Goal: Communication & Community: Participate in discussion

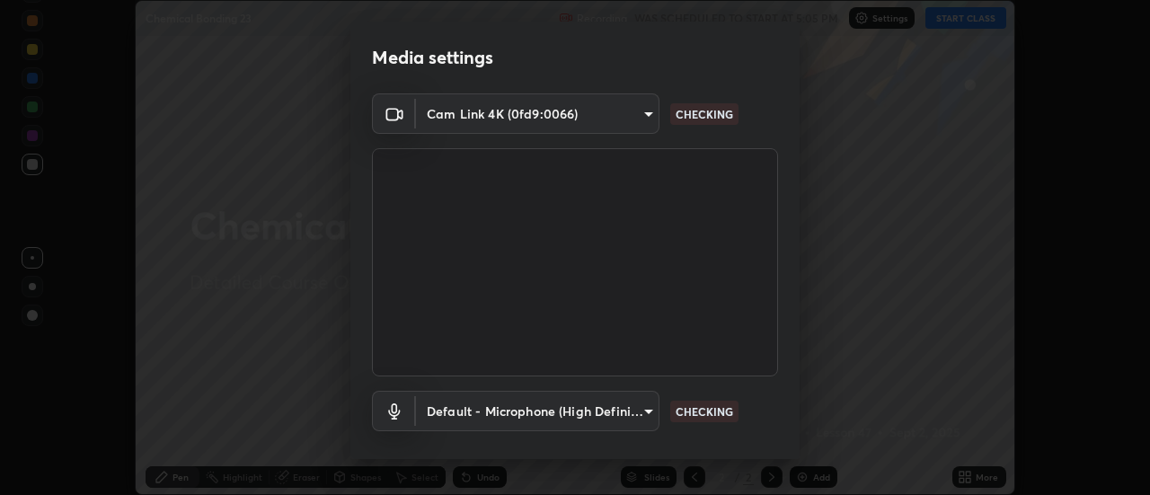
scroll to position [94, 0]
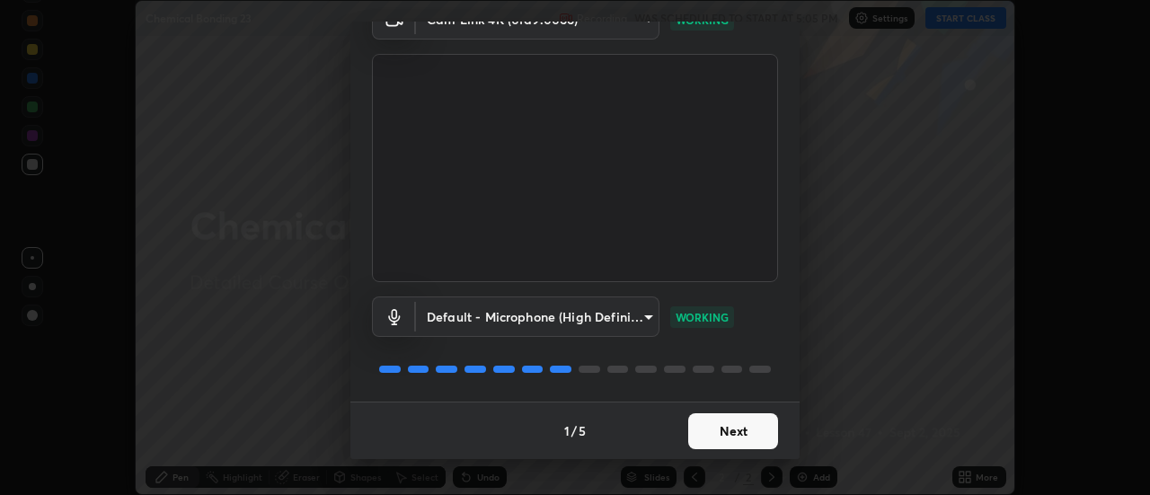
click at [707, 431] on button "Next" at bounding box center [733, 431] width 90 height 36
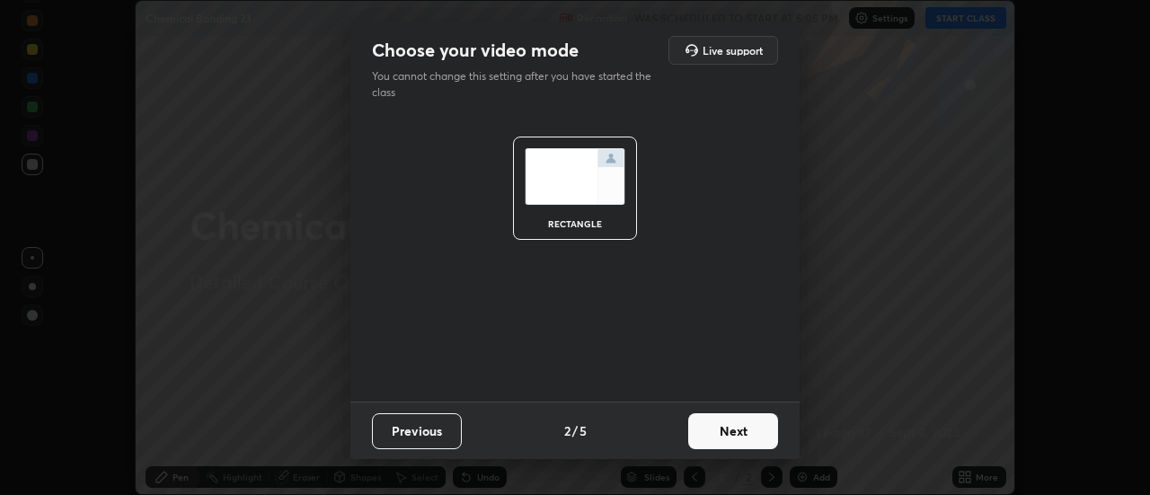
click at [720, 432] on button "Next" at bounding box center [733, 431] width 90 height 36
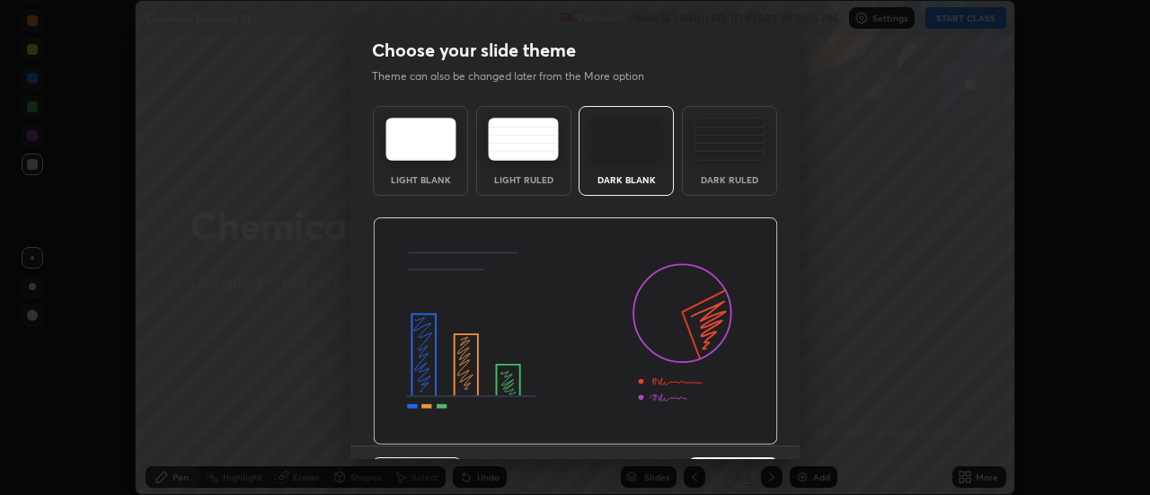
scroll to position [44, 0]
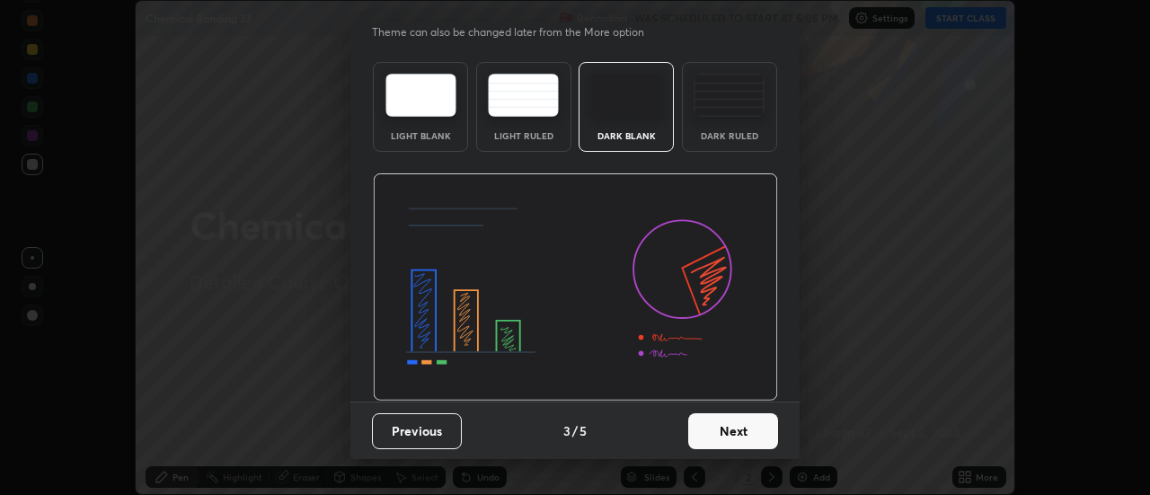
click at [711, 436] on button "Next" at bounding box center [733, 431] width 90 height 36
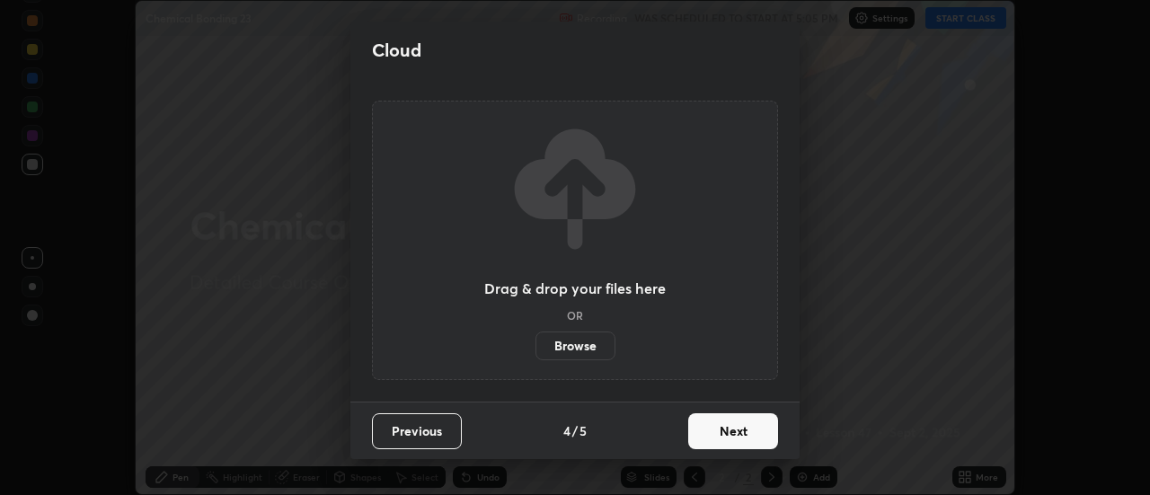
scroll to position [0, 0]
click at [716, 431] on button "Next" at bounding box center [733, 431] width 90 height 36
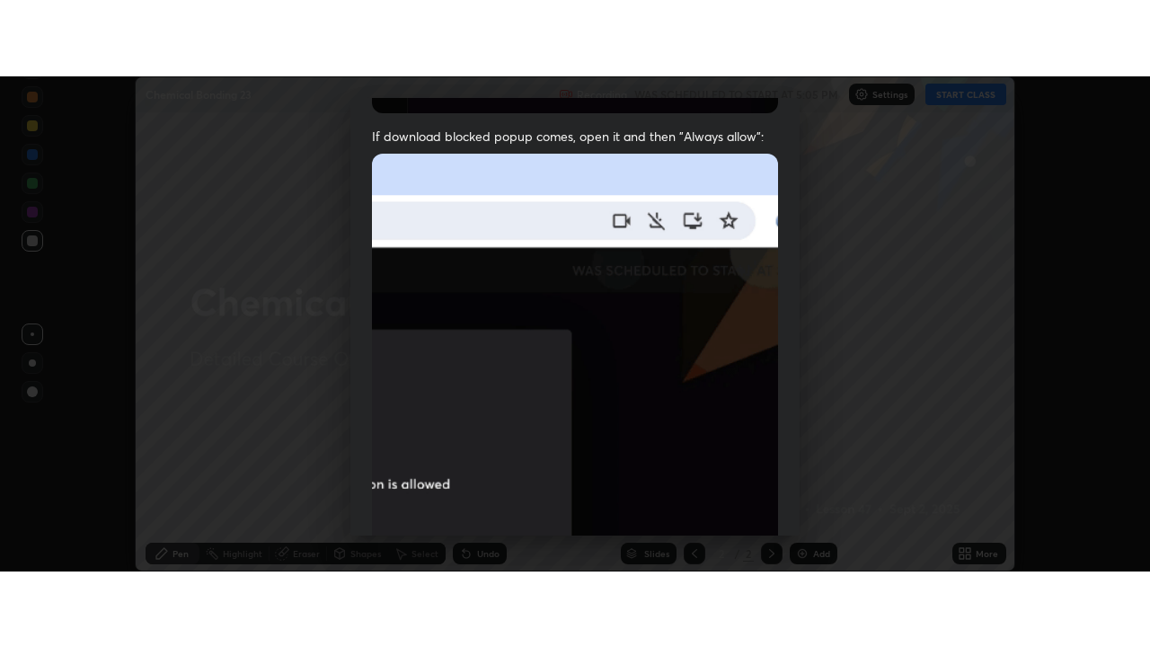
scroll to position [461, 0]
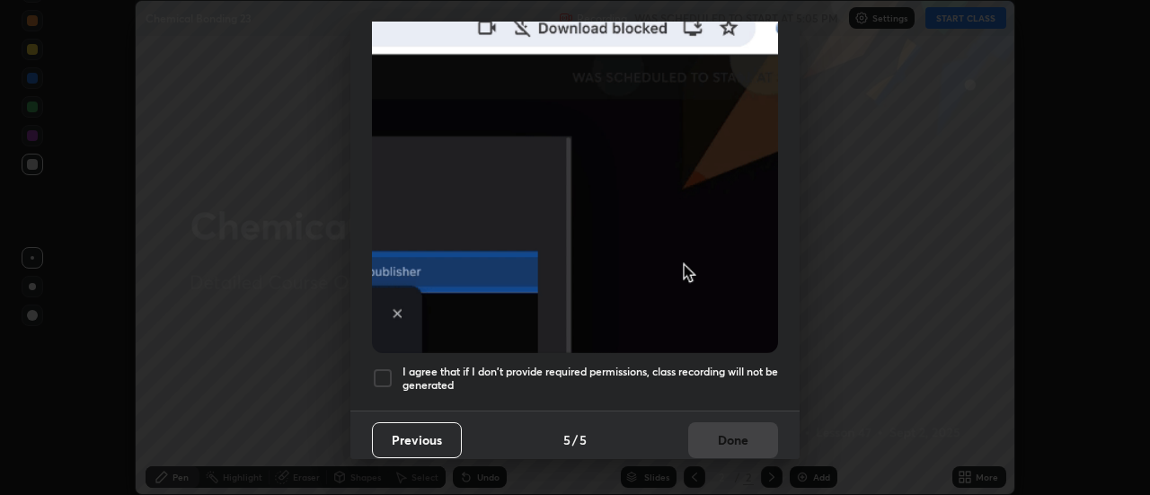
click at [385, 371] on div at bounding box center [383, 379] width 22 height 22
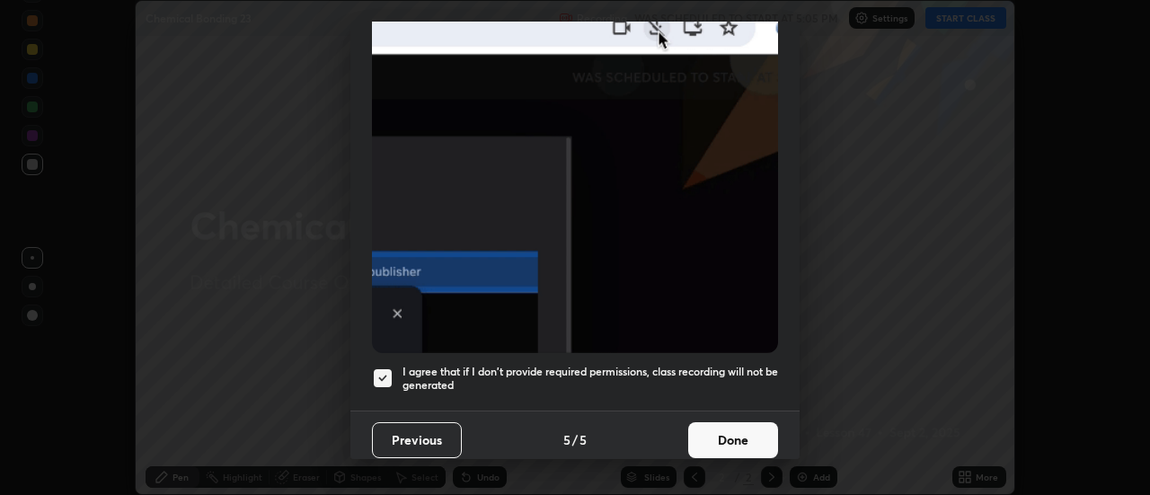
click at [714, 438] on button "Done" at bounding box center [733, 440] width 90 height 36
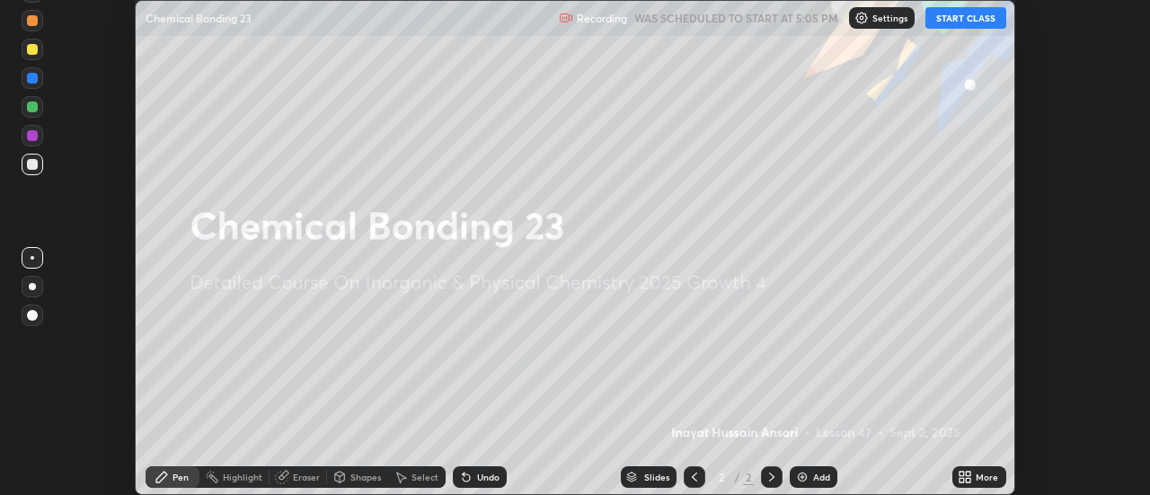
click at [952, 22] on button "START CLASS" at bounding box center [966, 18] width 81 height 22
click at [964, 477] on icon at bounding box center [965, 477] width 14 height 14
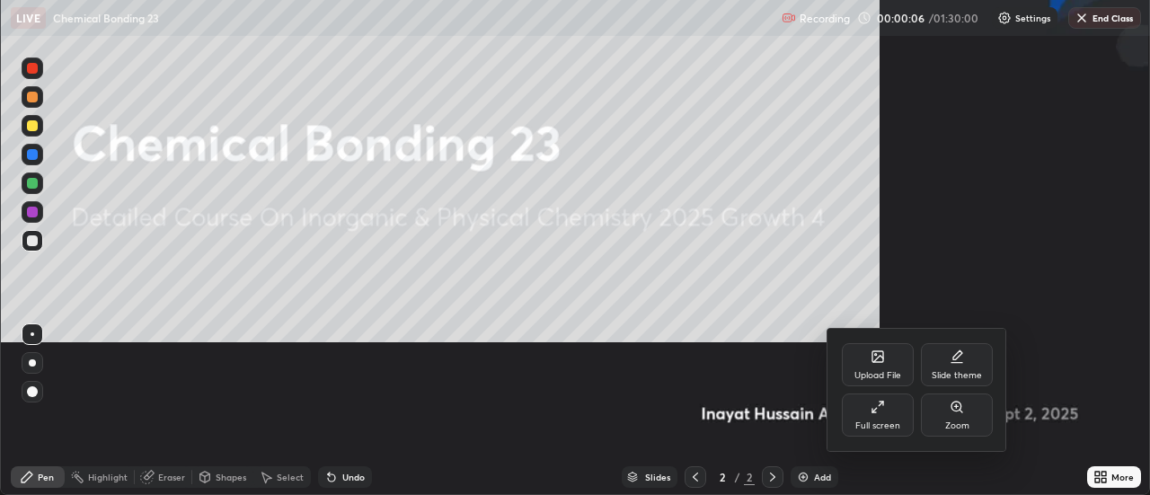
scroll to position [647, 1150]
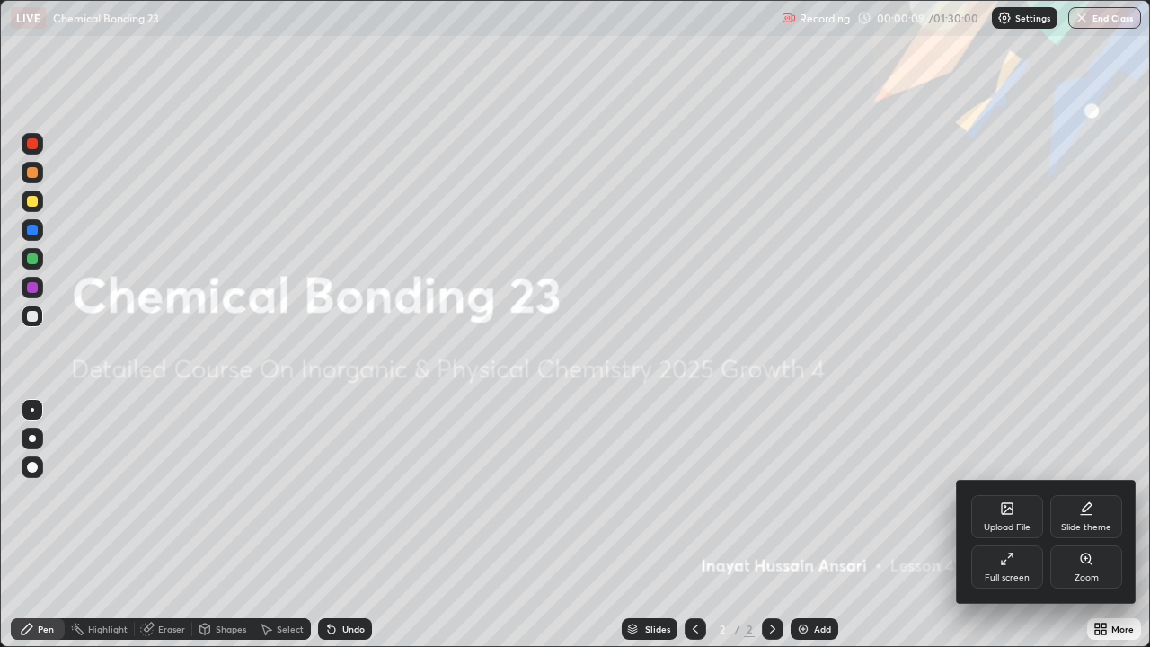
click at [1007, 494] on div "Full screen" at bounding box center [1007, 577] width 45 height 9
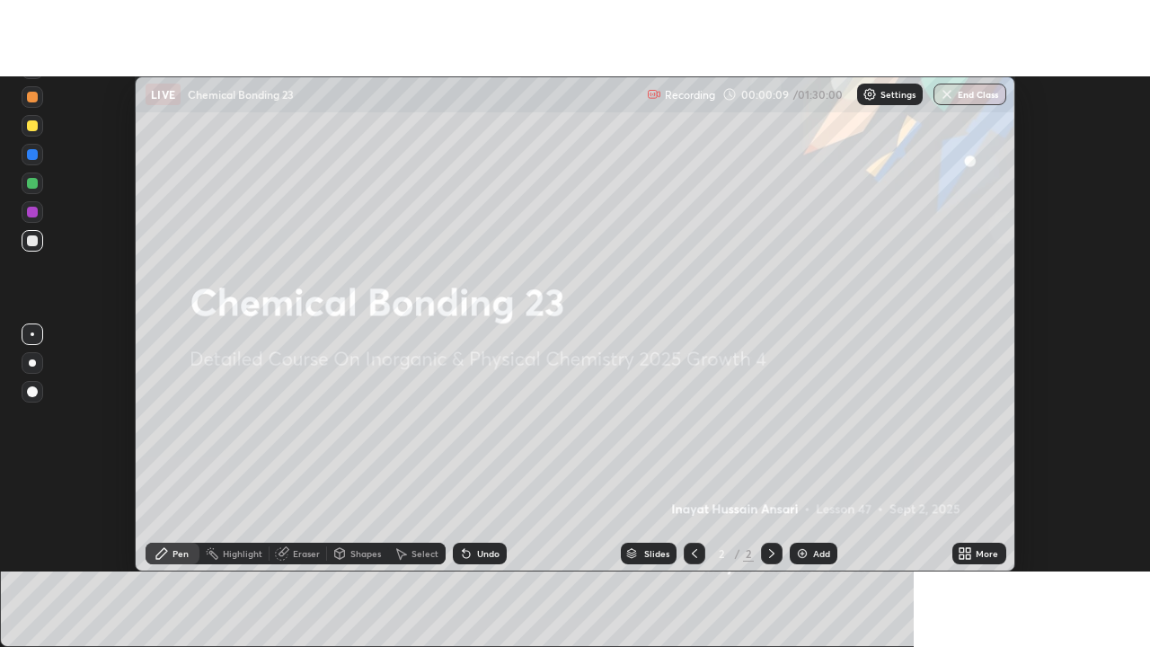
scroll to position [89382, 88726]
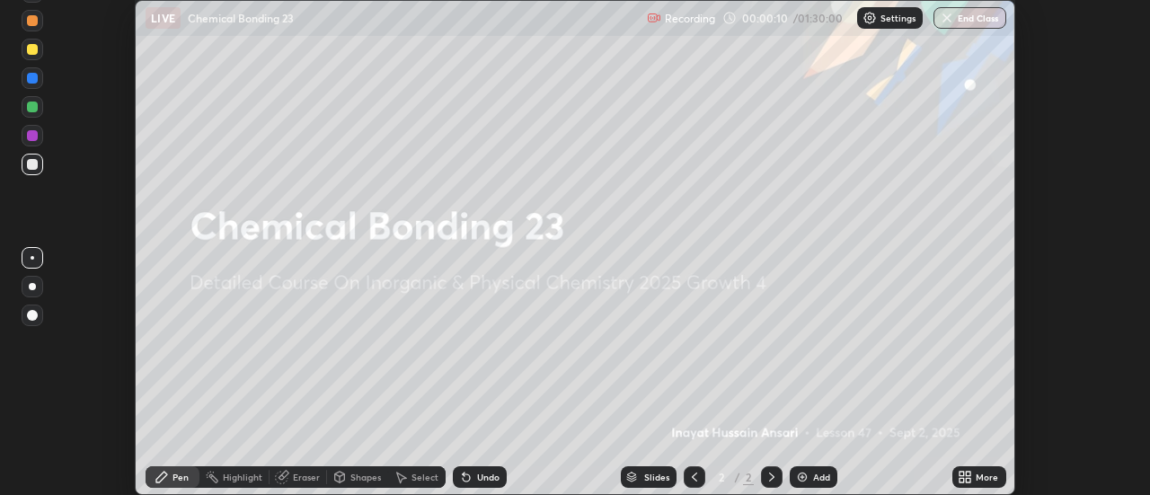
click at [980, 477] on div "More" at bounding box center [987, 477] width 22 height 9
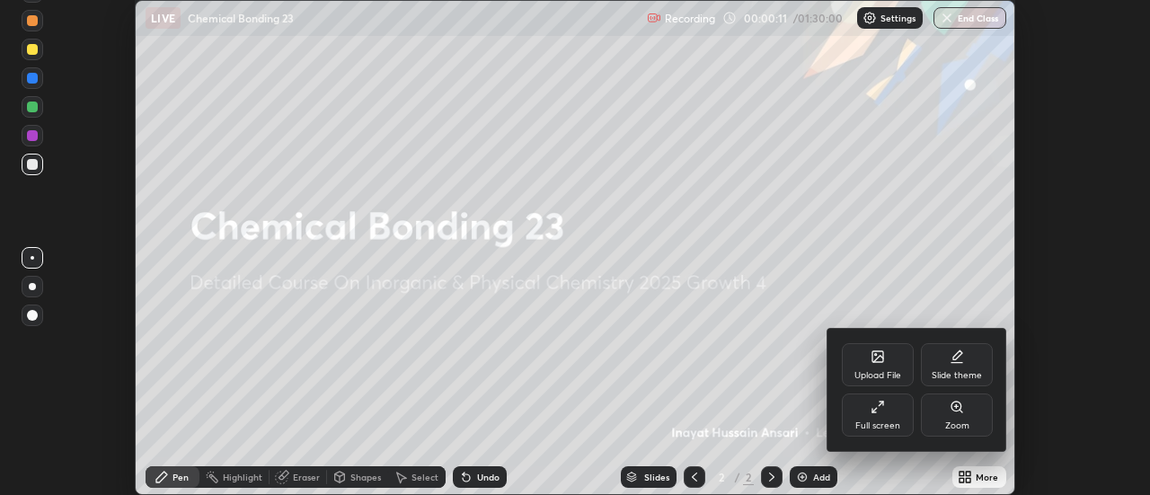
click at [891, 417] on div "Full screen" at bounding box center [878, 415] width 72 height 43
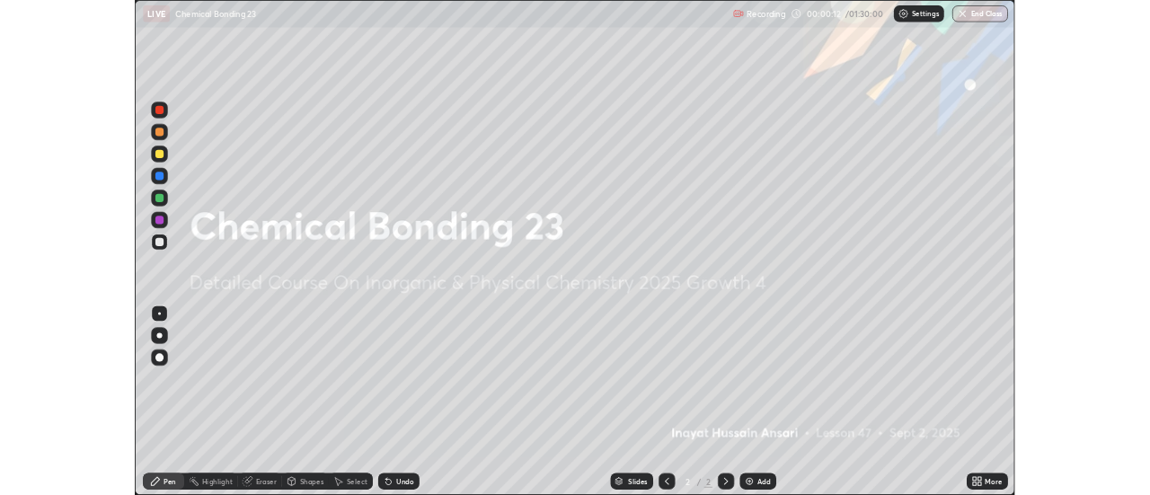
scroll to position [647, 1150]
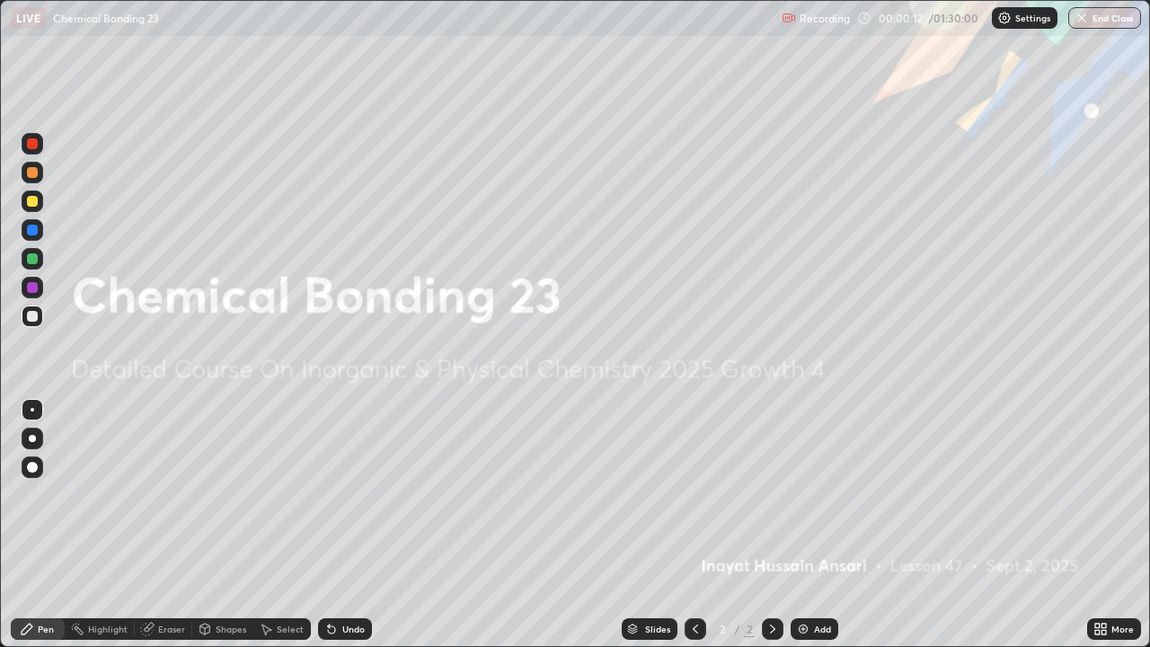
click at [1097, 494] on icon at bounding box center [1098, 632] width 4 height 4
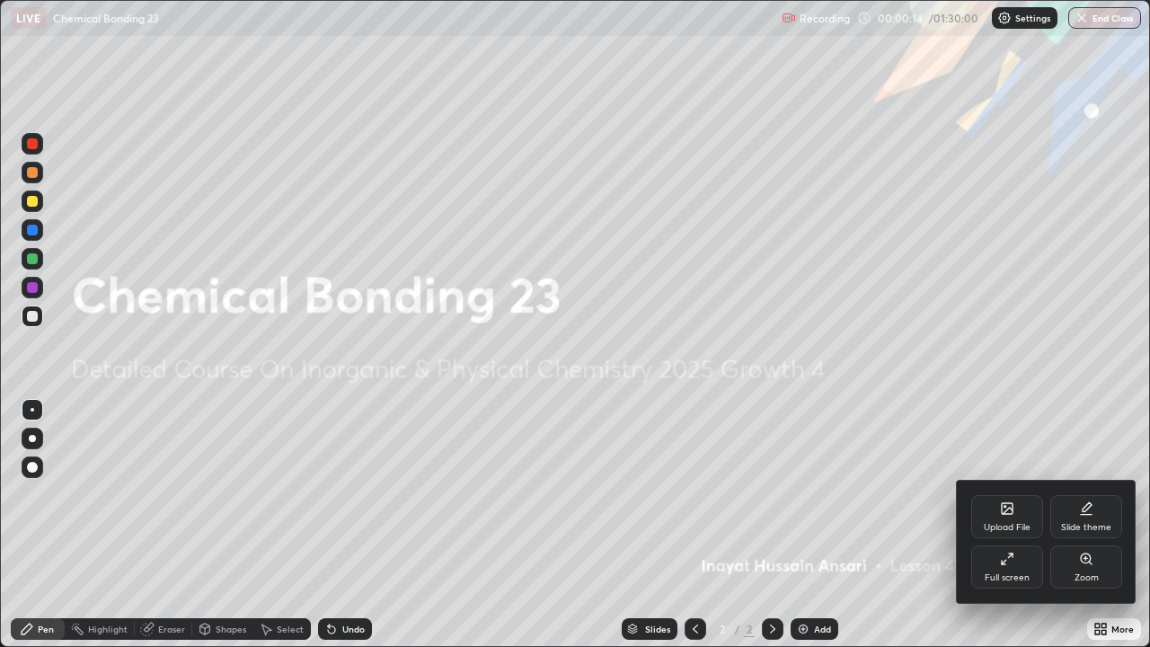
click at [1006, 494] on div "Upload File" at bounding box center [1007, 527] width 47 height 9
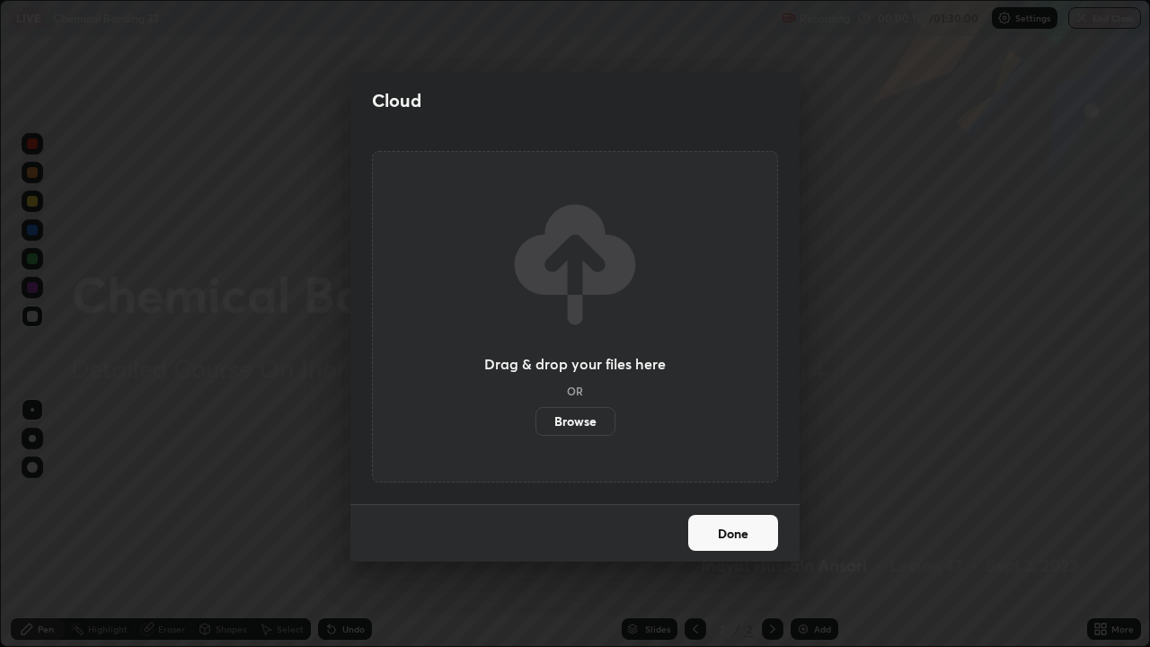
click at [584, 422] on label "Browse" at bounding box center [576, 421] width 80 height 29
click at [536, 422] on input "Browse" at bounding box center [536, 421] width 0 height 29
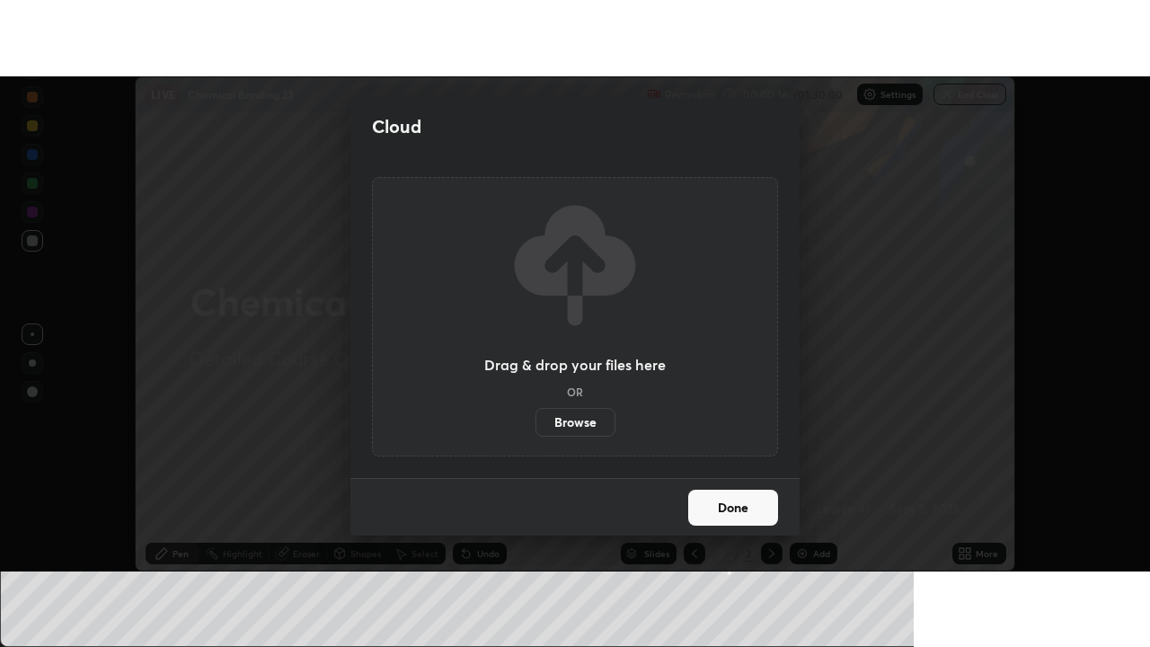
scroll to position [89382, 88726]
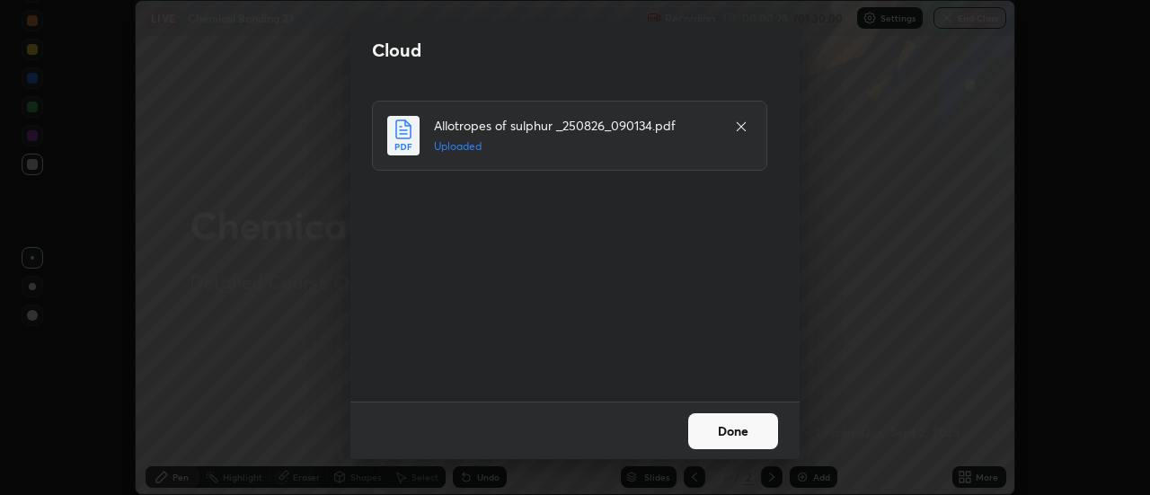
click at [741, 433] on button "Done" at bounding box center [733, 431] width 90 height 36
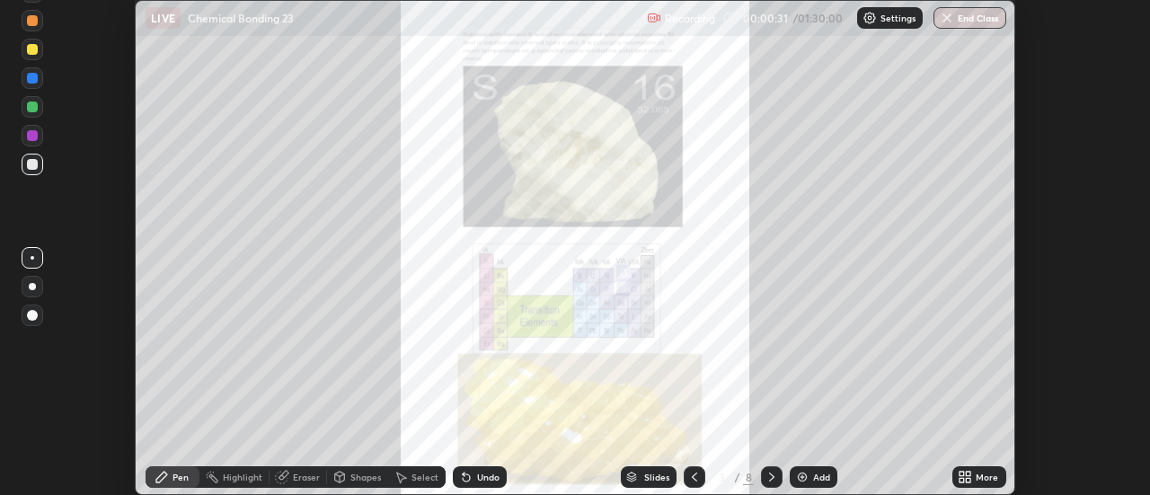
click at [967, 479] on icon at bounding box center [969, 480] width 4 height 4
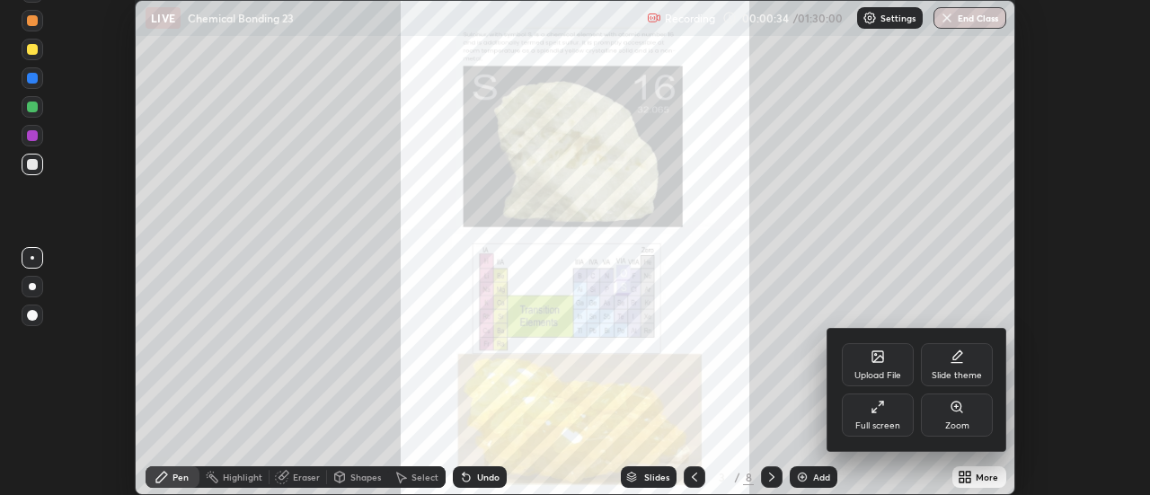
click at [894, 419] on div "Full screen" at bounding box center [878, 415] width 72 height 43
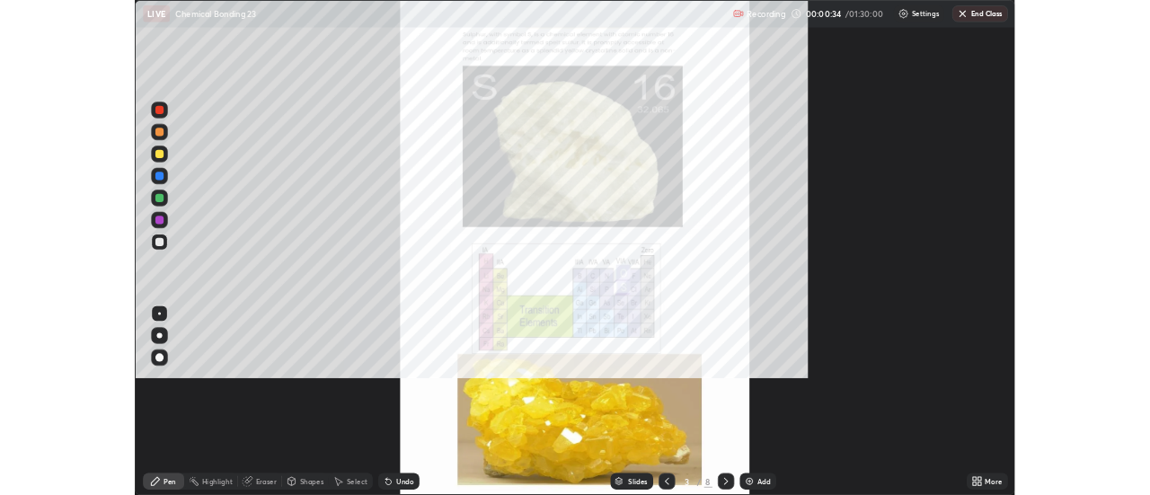
scroll to position [647, 1150]
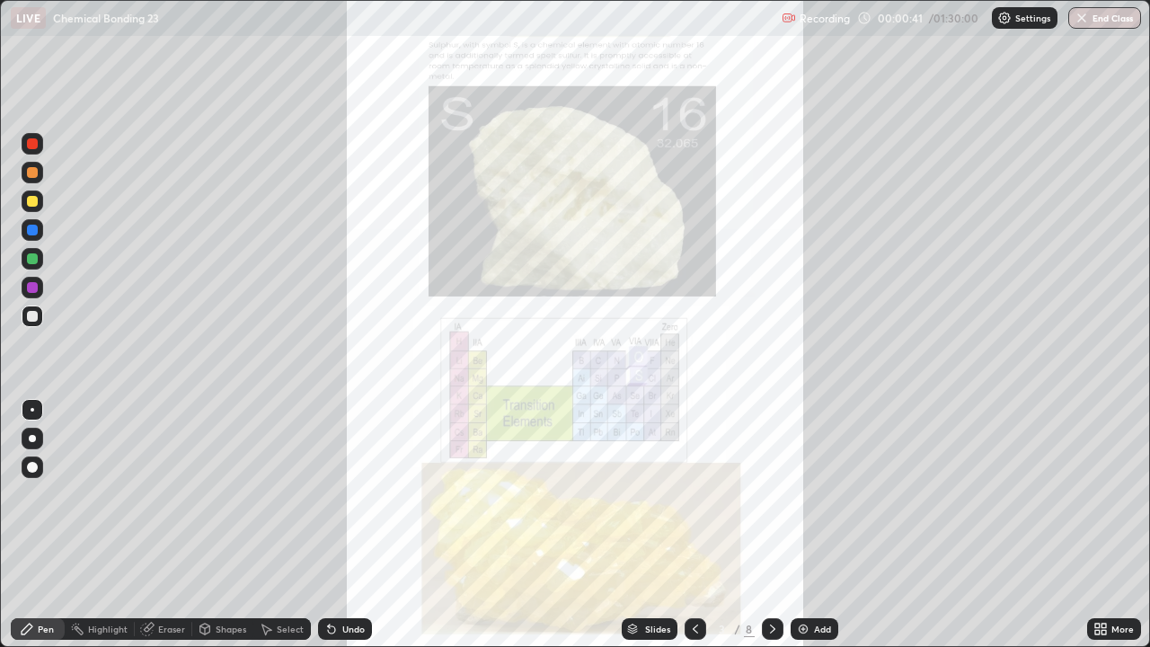
click at [1101, 494] on icon at bounding box center [1101, 629] width 14 height 14
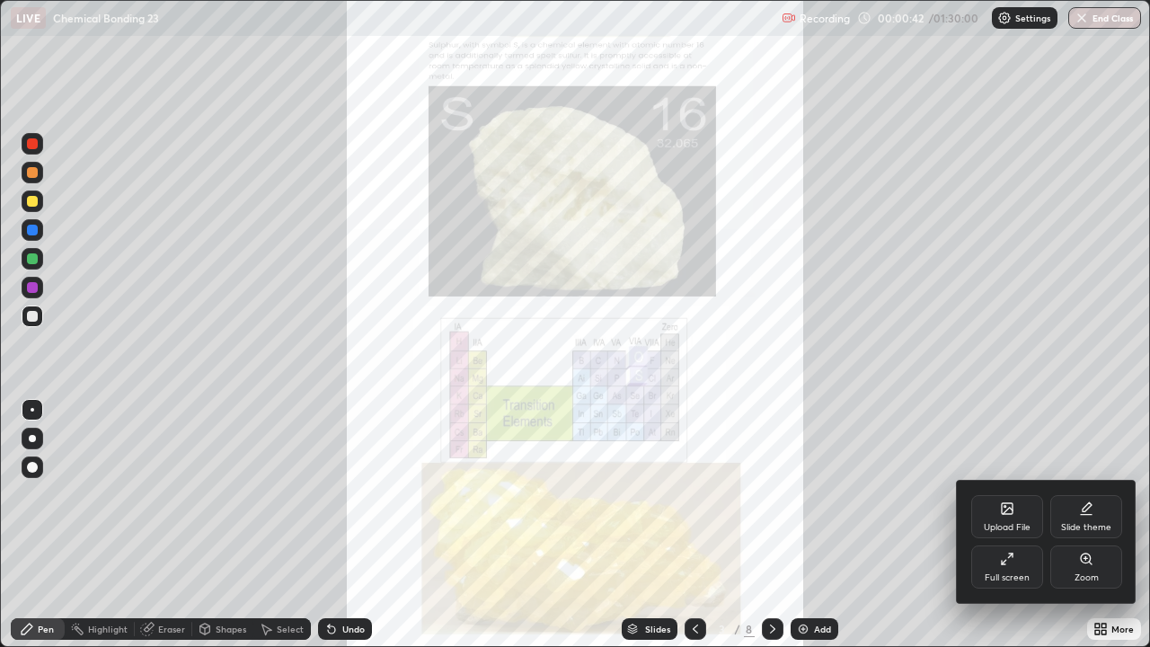
click at [1023, 494] on div "Full screen" at bounding box center [1008, 567] width 72 height 43
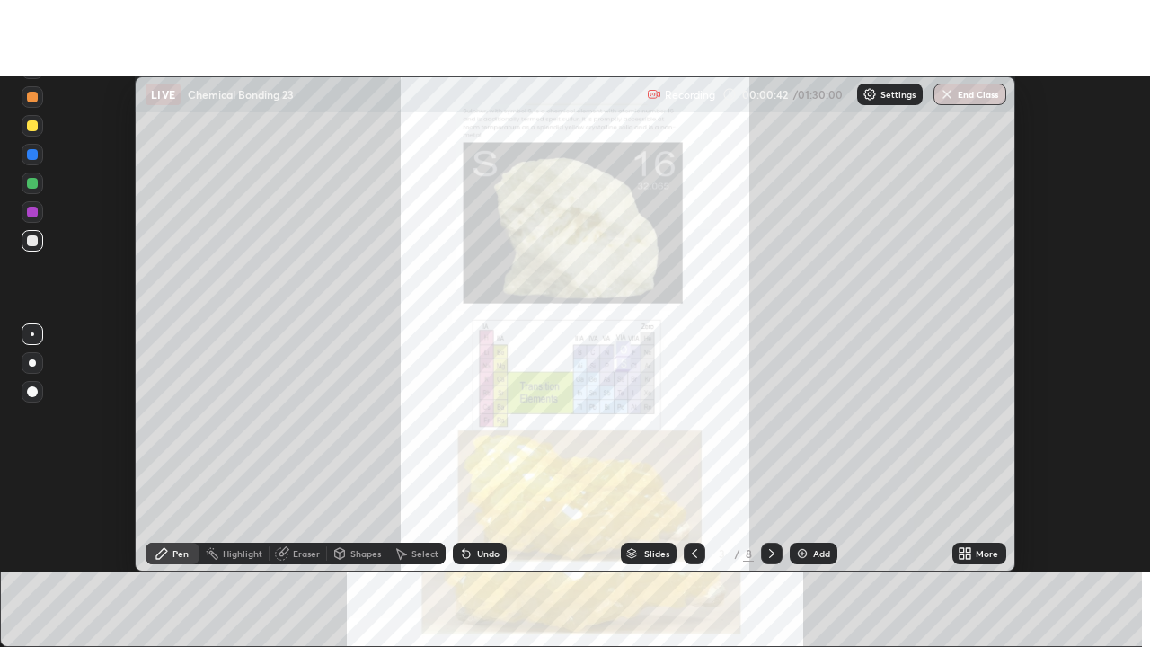
scroll to position [89382, 88726]
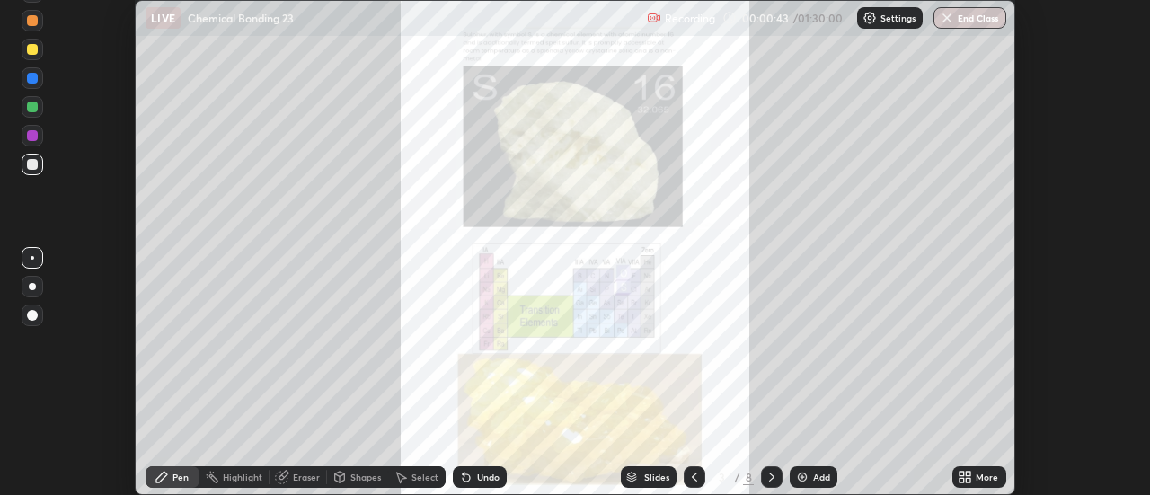
click at [967, 481] on icon at bounding box center [969, 480] width 4 height 4
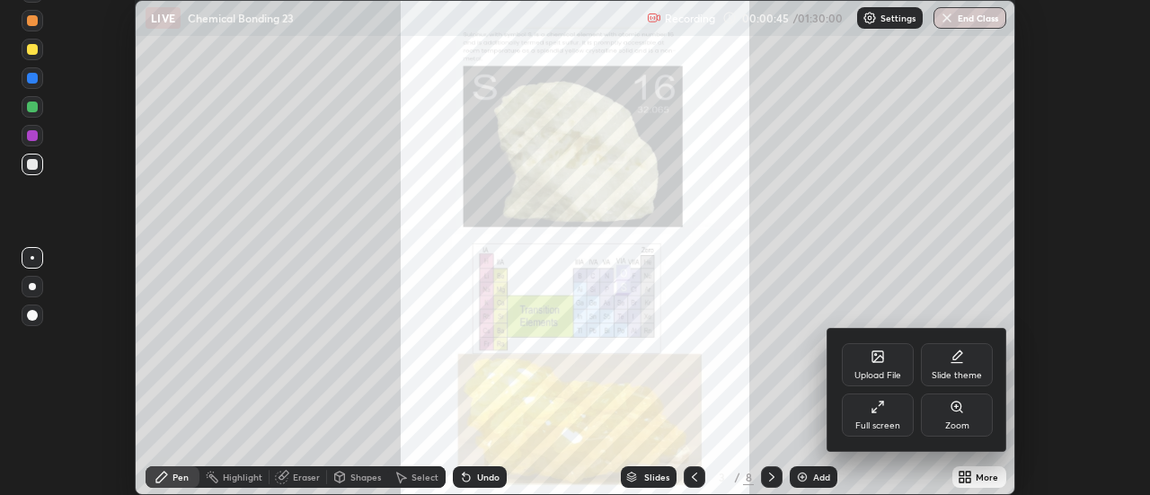
click at [894, 416] on div "Full screen" at bounding box center [878, 415] width 72 height 43
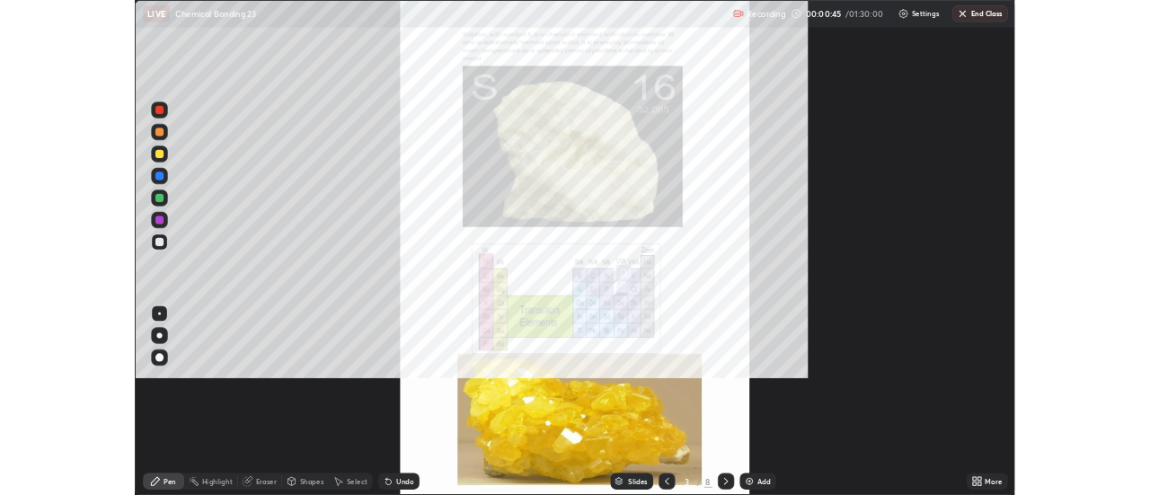
scroll to position [647, 1150]
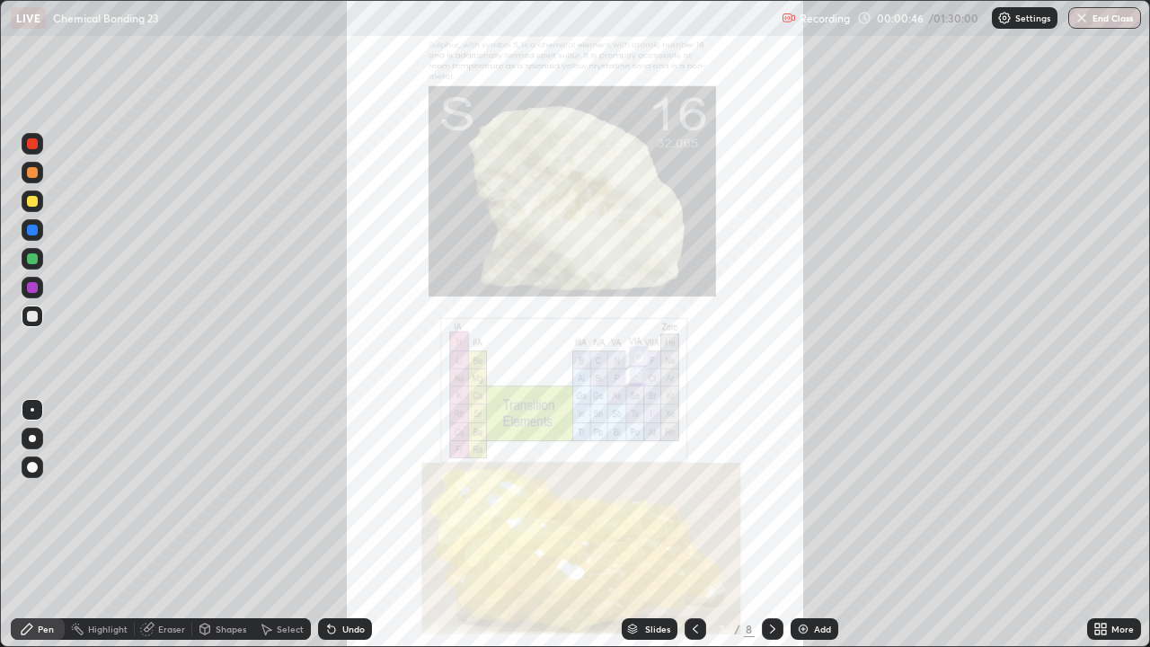
click at [1099, 494] on icon at bounding box center [1101, 629] width 14 height 14
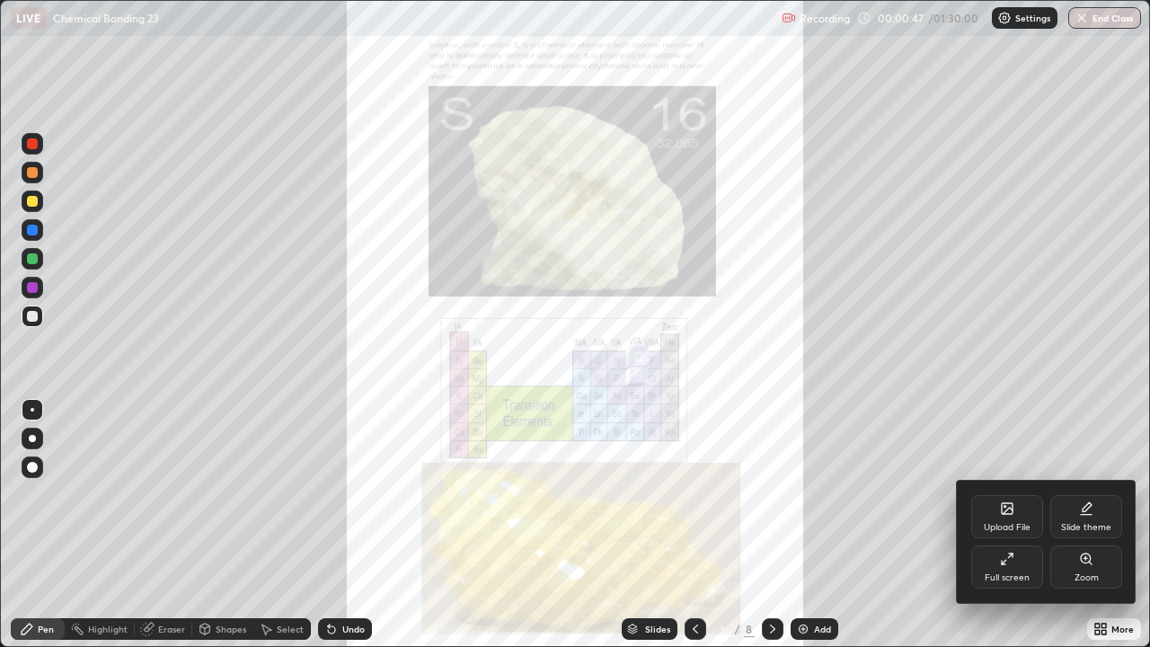
click at [1094, 494] on div "Zoom" at bounding box center [1087, 567] width 72 height 43
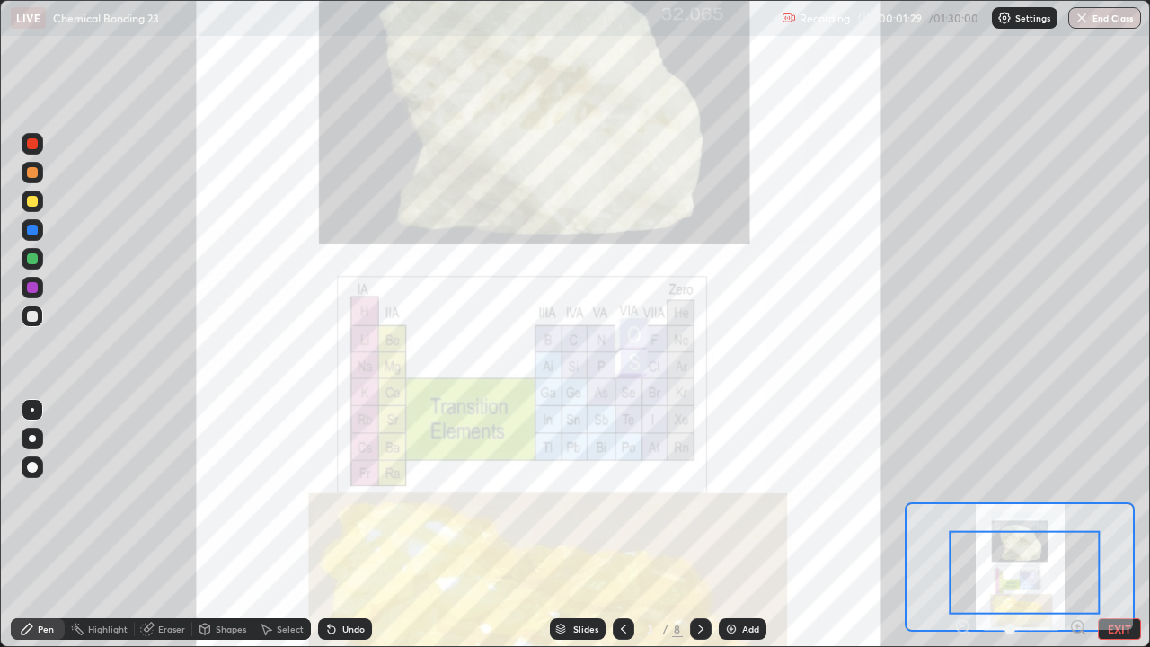
click at [56, 494] on div "Pen" at bounding box center [38, 629] width 54 height 22
click at [34, 150] on div at bounding box center [33, 144] width 22 height 22
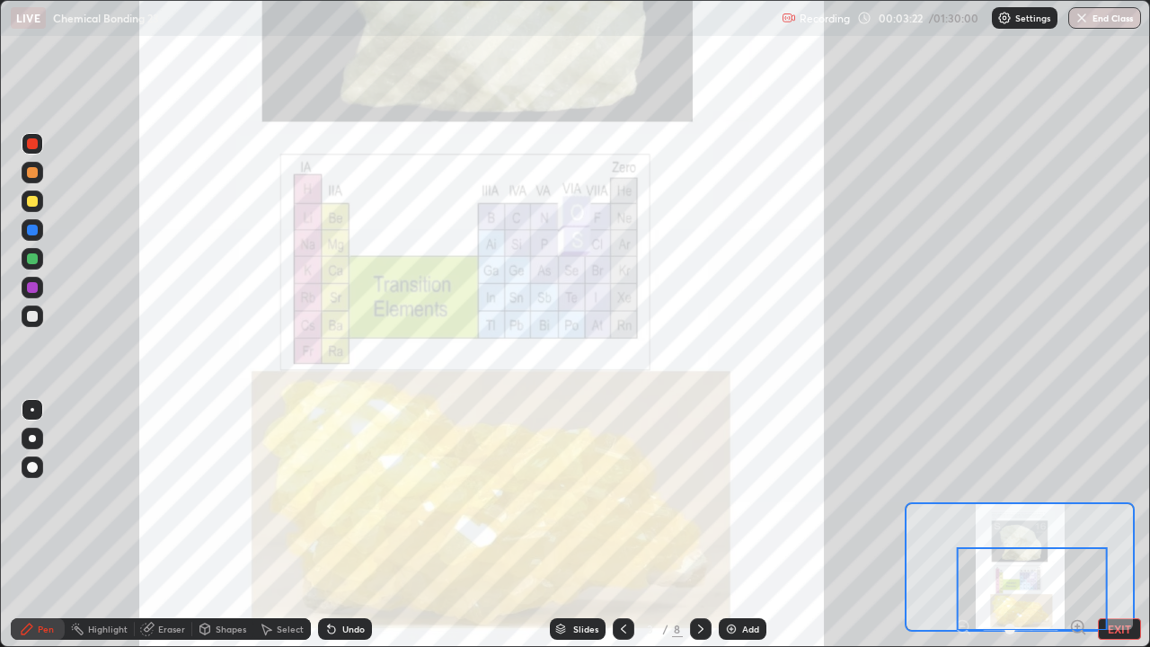
click at [699, 494] on icon at bounding box center [701, 629] width 14 height 14
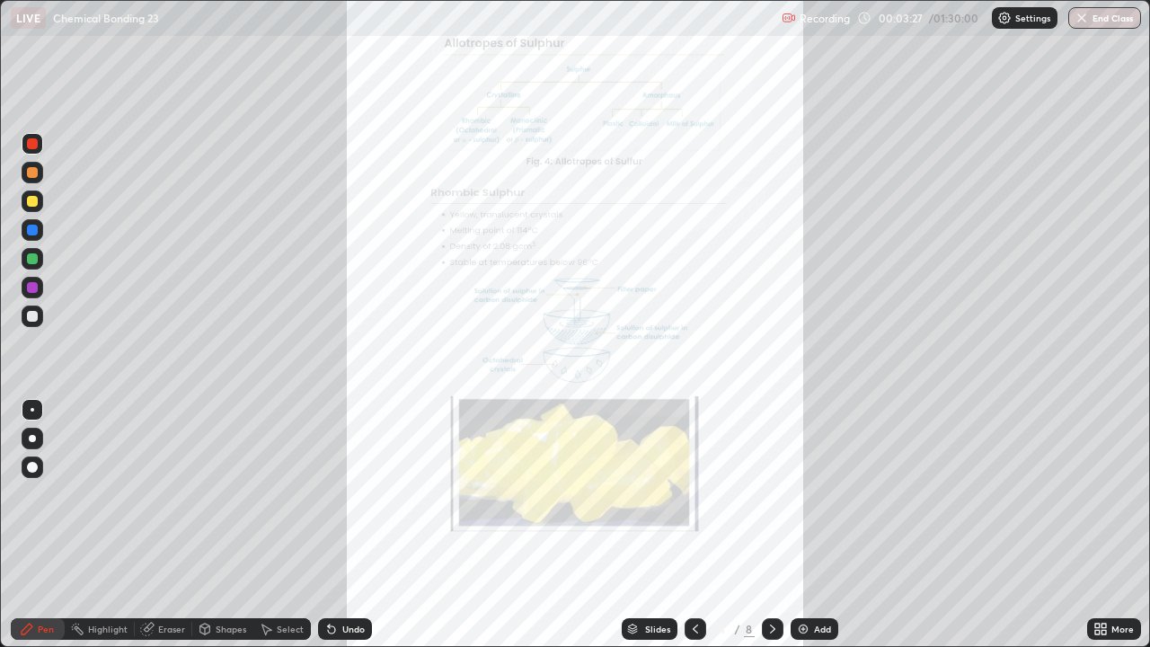
click at [1100, 494] on icon at bounding box center [1101, 629] width 14 height 14
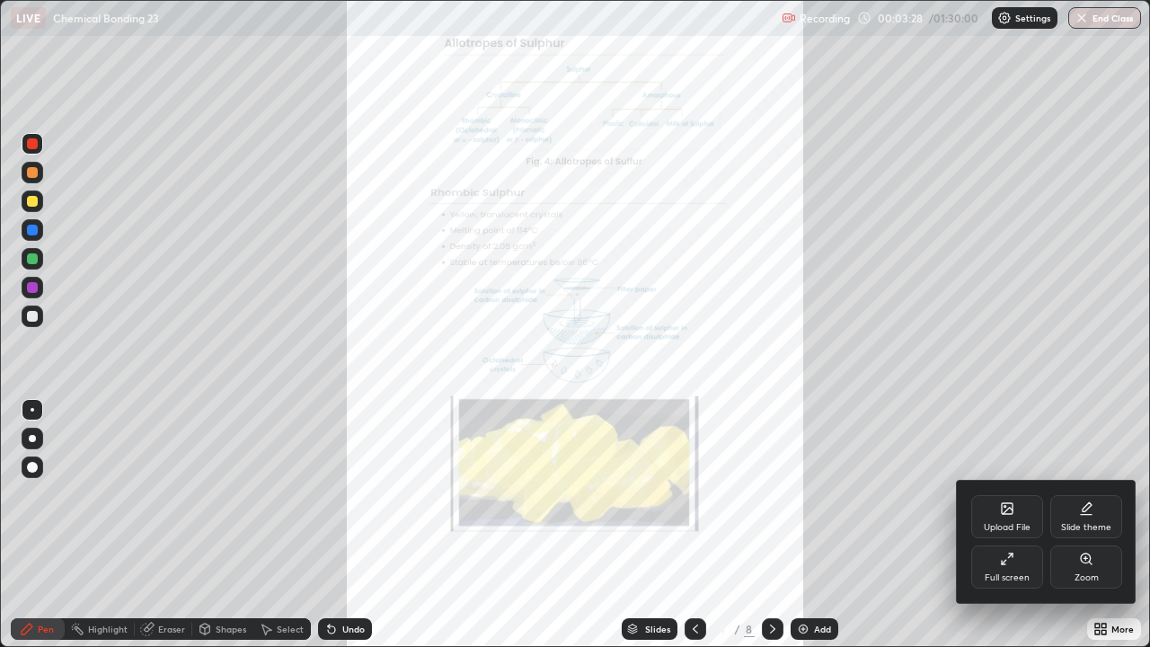
click at [1075, 494] on div "Zoom" at bounding box center [1087, 577] width 24 height 9
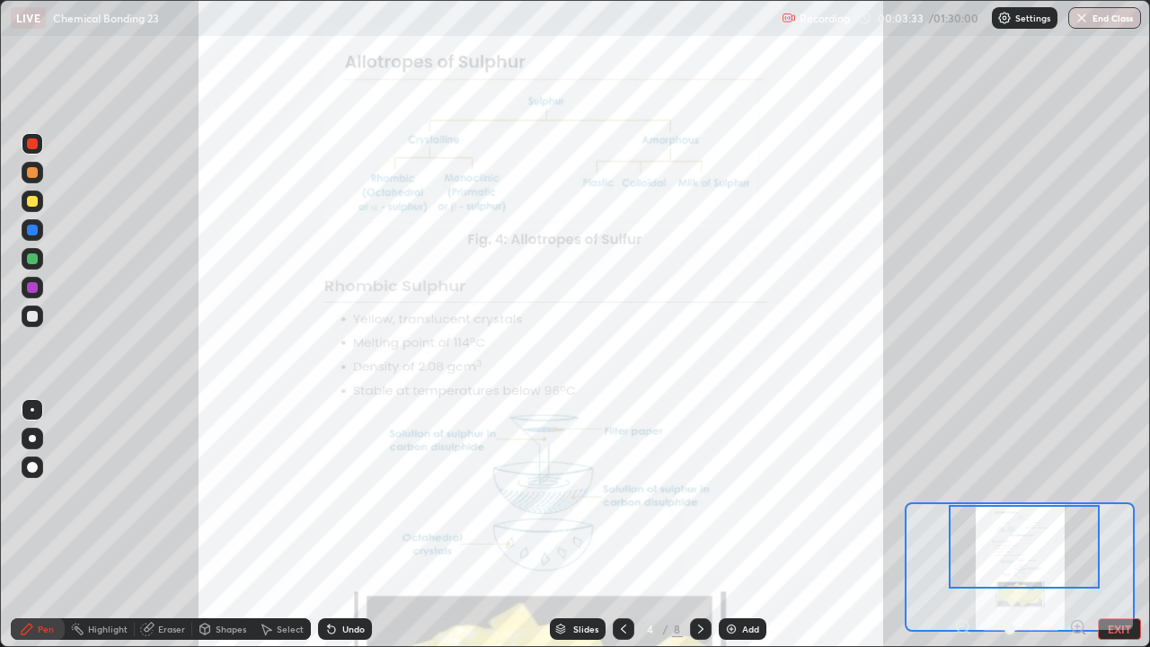
click at [1078, 494] on icon at bounding box center [1078, 626] width 4 height 0
click at [1079, 494] on icon at bounding box center [1079, 627] width 18 height 18
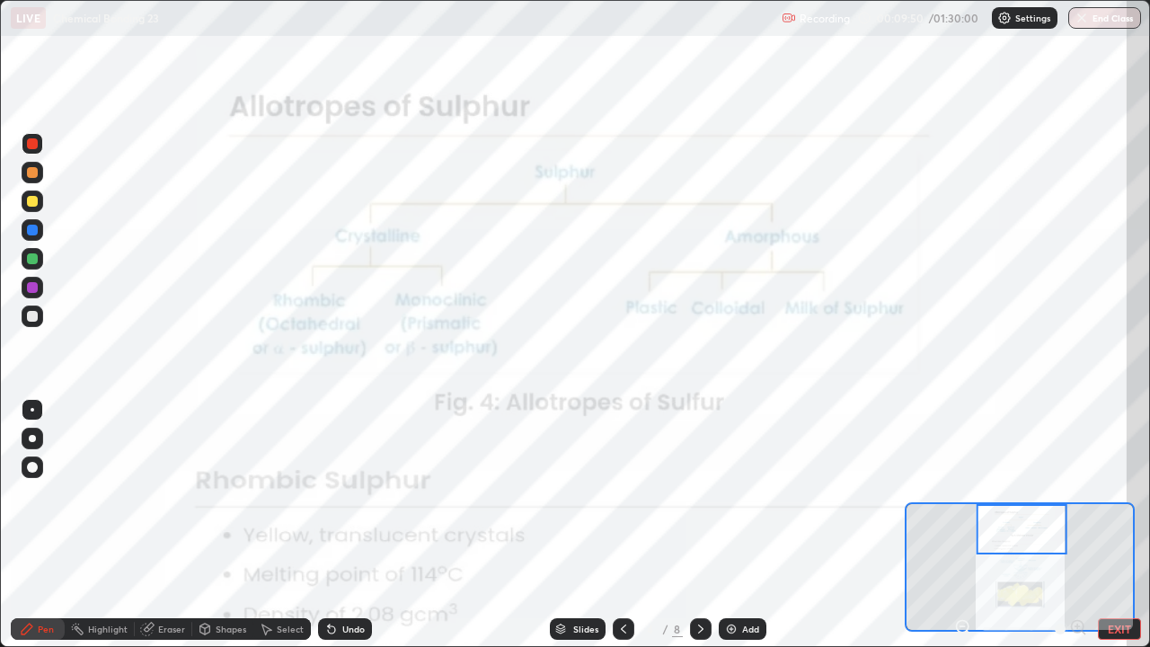
click at [162, 494] on div "Eraser" at bounding box center [171, 629] width 27 height 9
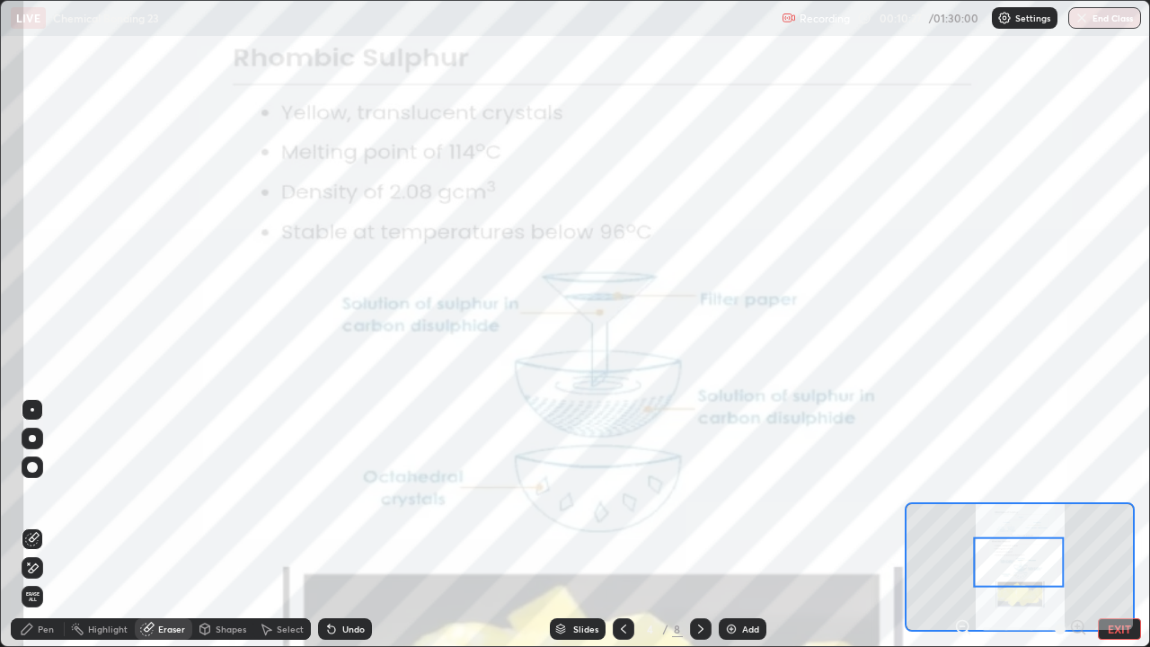
click at [46, 494] on div "Pen" at bounding box center [46, 629] width 16 height 9
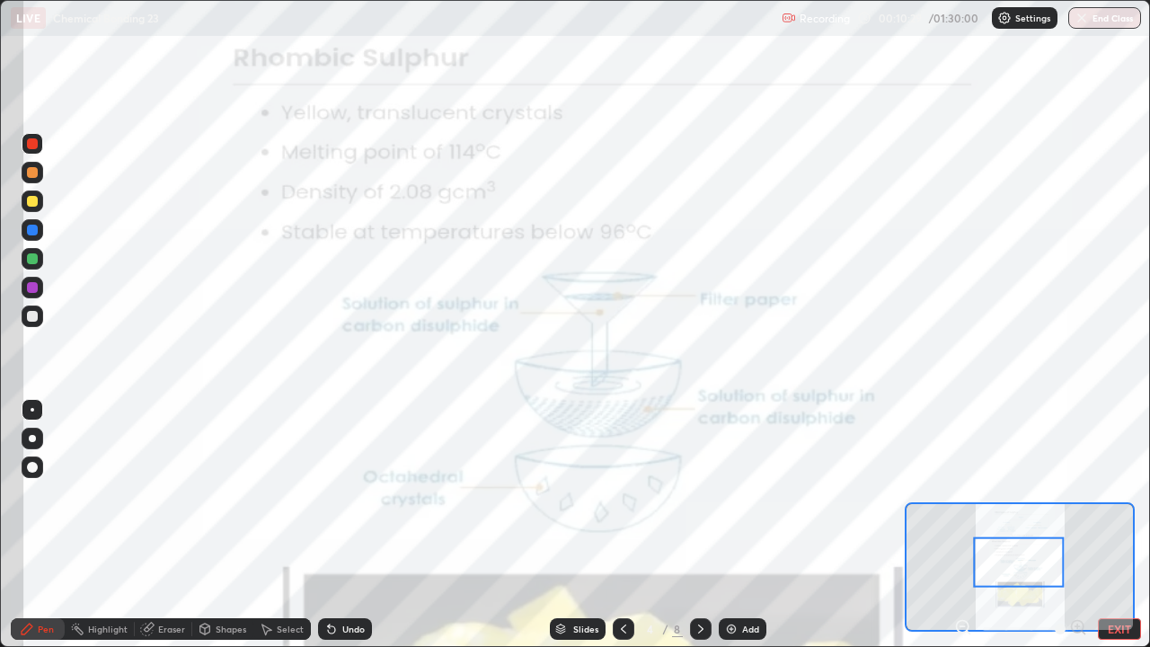
click at [36, 147] on div at bounding box center [32, 143] width 11 height 11
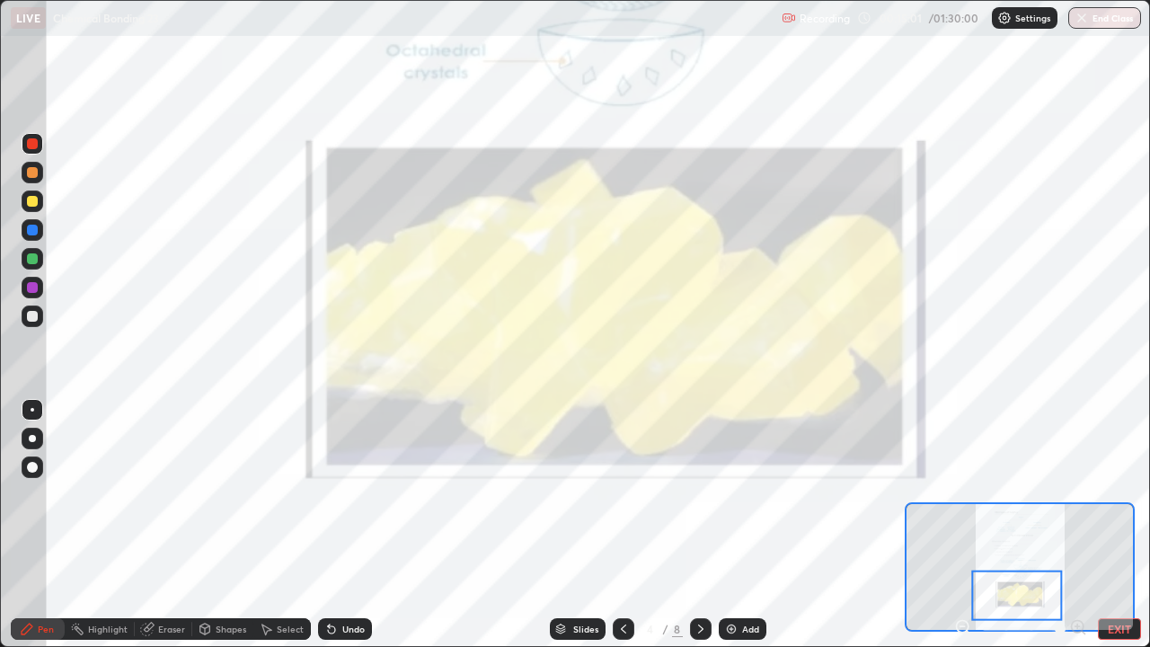
click at [1052, 494] on div at bounding box center [1017, 596] width 91 height 50
click at [1113, 494] on button "EXIT" at bounding box center [1119, 629] width 43 height 22
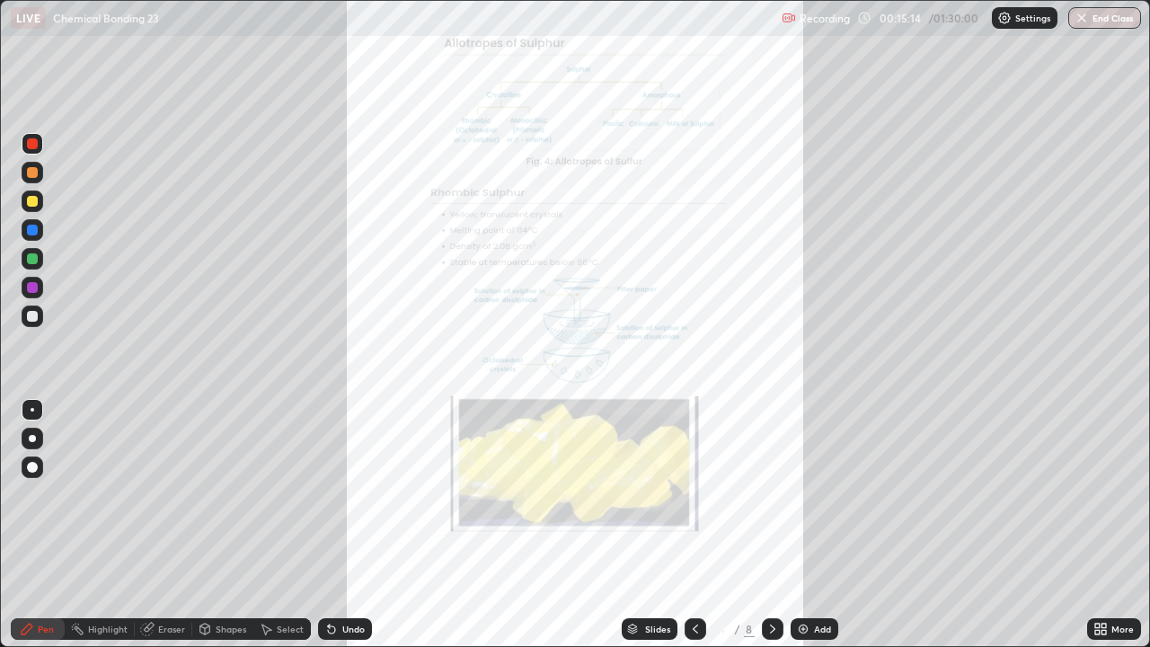
click at [772, 494] on icon at bounding box center [772, 629] width 5 height 9
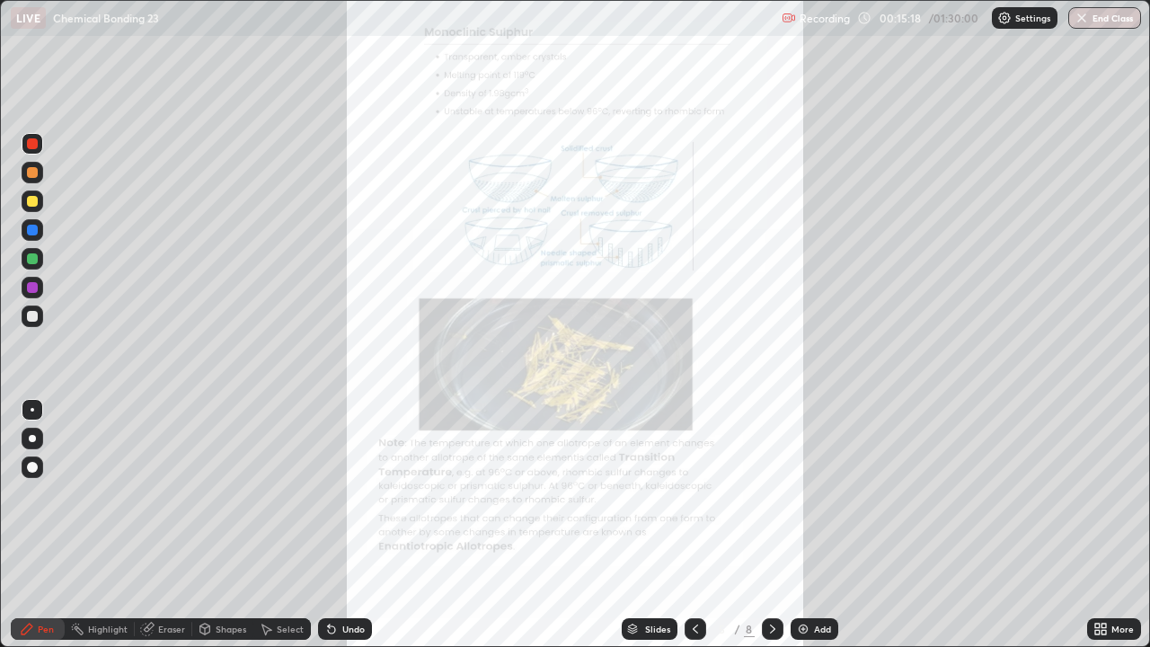
click at [1103, 494] on icon at bounding box center [1104, 626] width 4 height 4
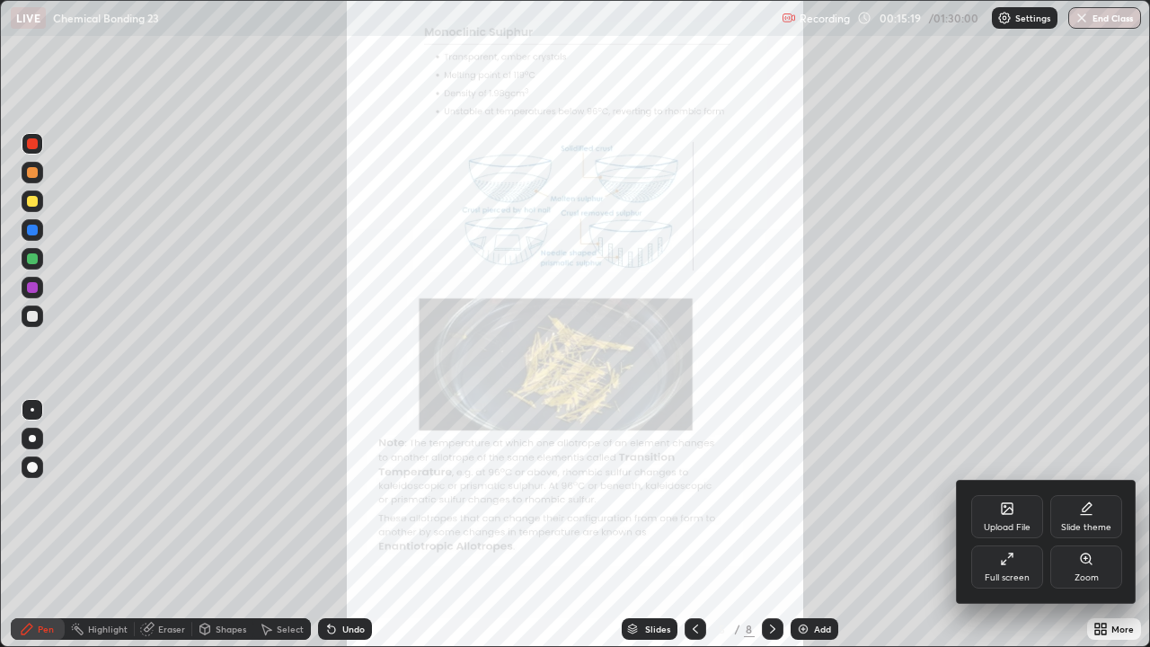
click at [1086, 494] on div "Zoom" at bounding box center [1087, 567] width 72 height 43
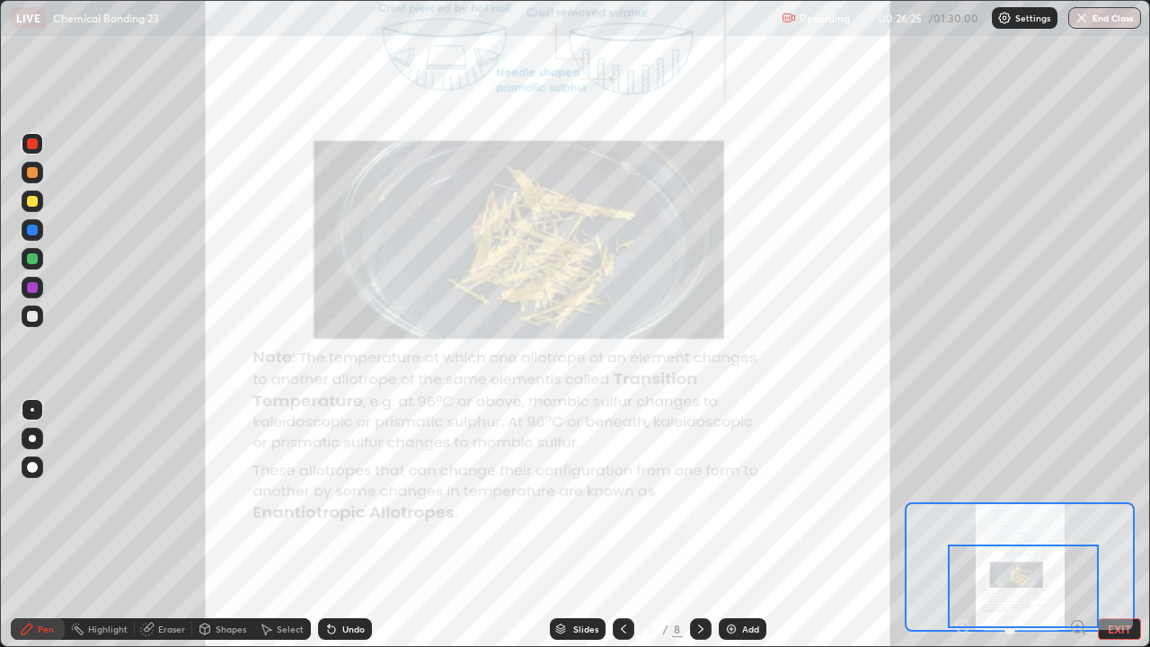
click at [1081, 494] on div at bounding box center [1023, 587] width 151 height 84
click at [1123, 494] on button "EXIT" at bounding box center [1119, 629] width 43 height 22
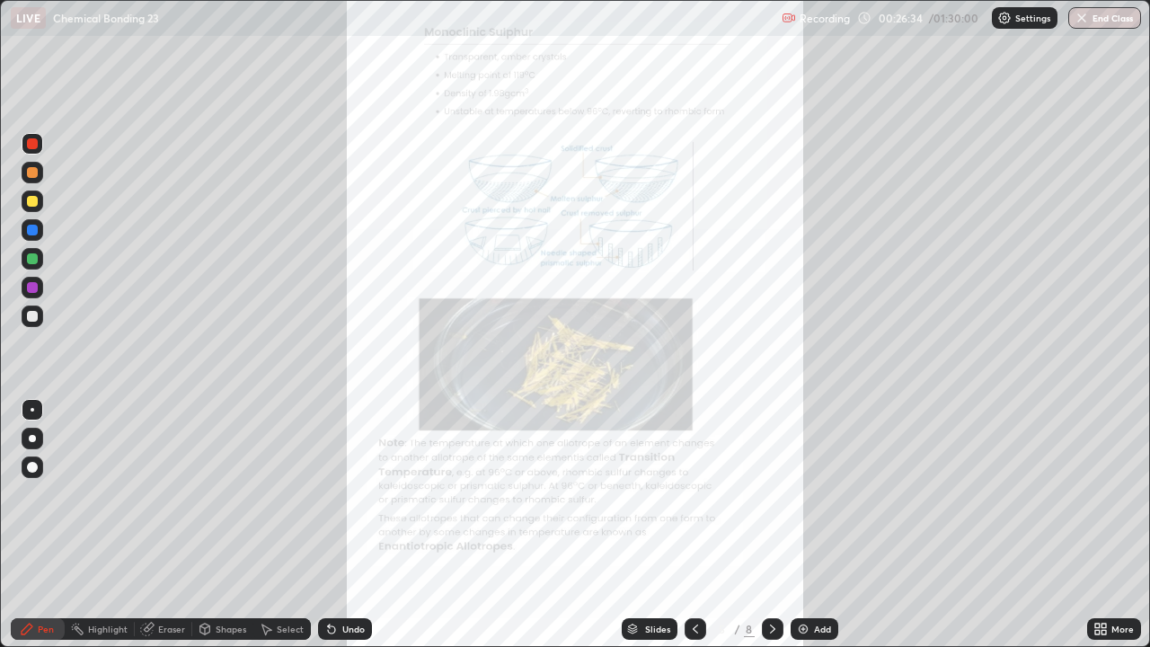
click at [771, 494] on icon at bounding box center [773, 629] width 14 height 14
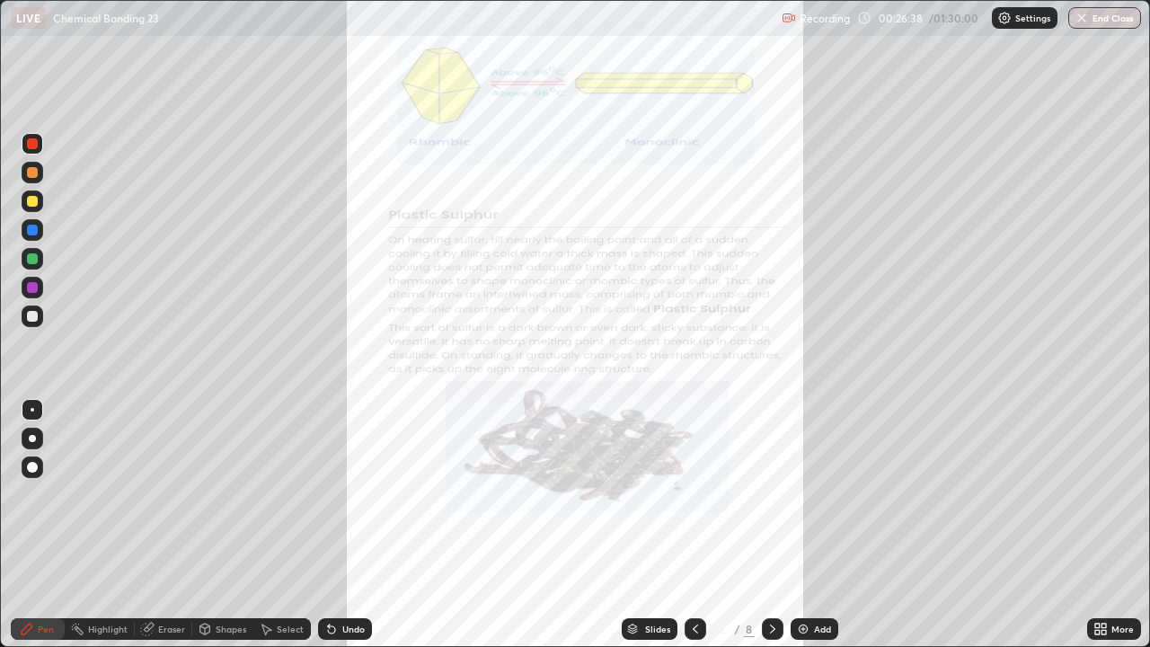
click at [1103, 494] on icon at bounding box center [1104, 632] width 4 height 4
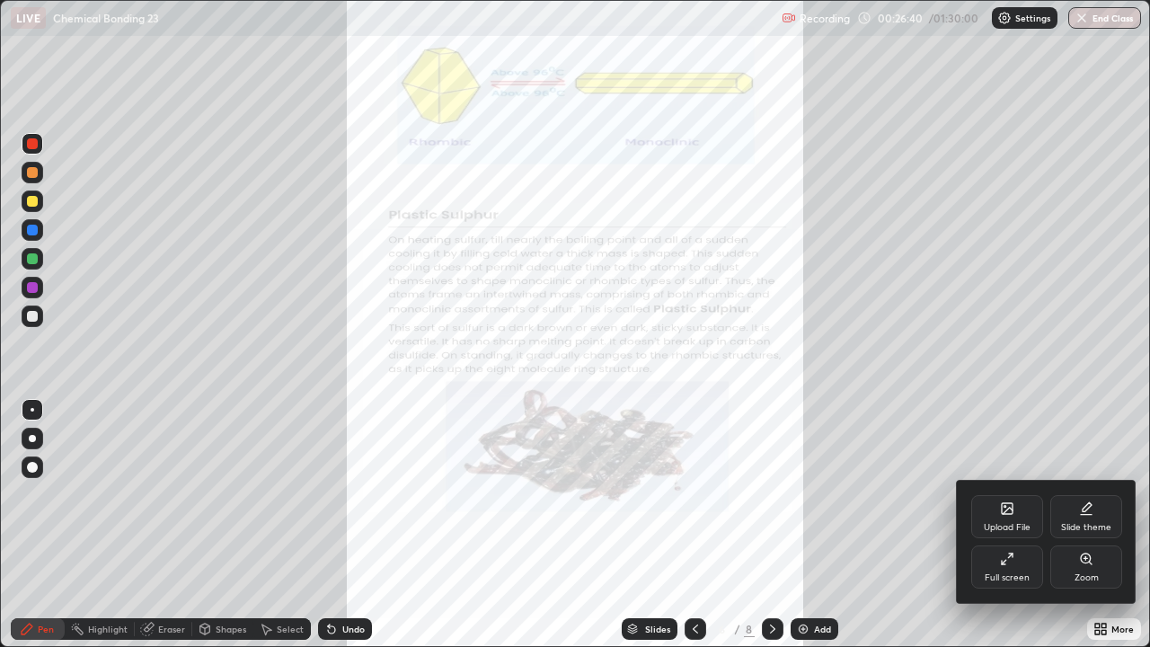
click at [1089, 494] on div "Zoom" at bounding box center [1087, 567] width 72 height 43
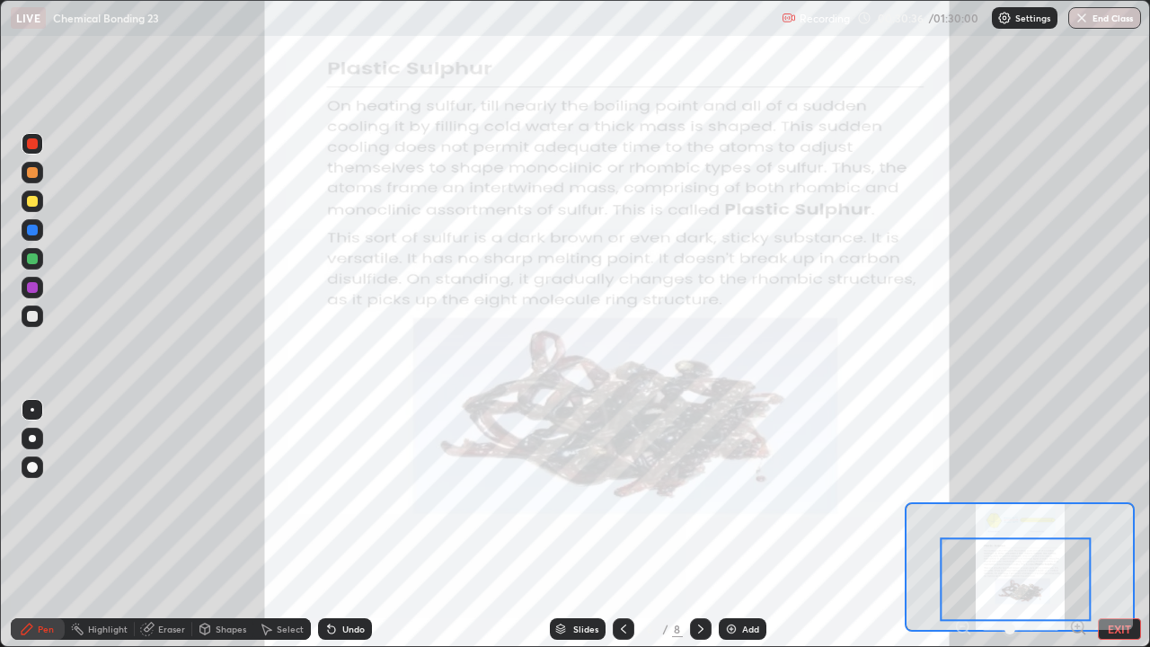
click at [32, 150] on div at bounding box center [33, 144] width 22 height 22
click at [35, 289] on div at bounding box center [32, 287] width 11 height 11
click at [1116, 494] on button "EXIT" at bounding box center [1119, 629] width 43 height 22
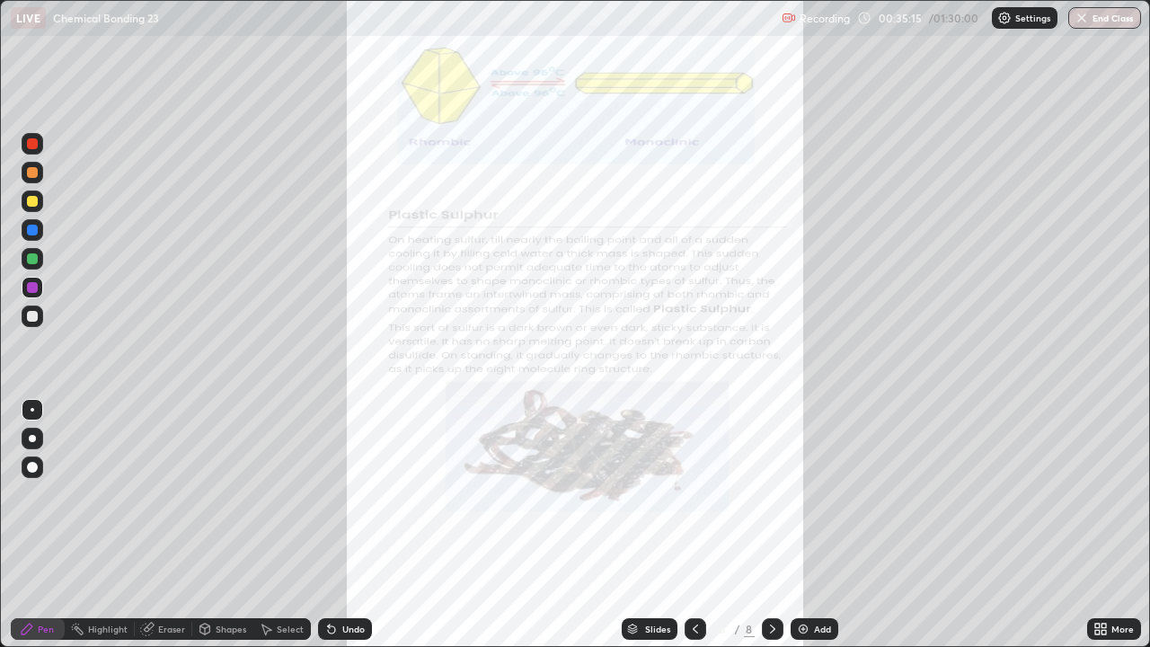
click at [768, 494] on icon at bounding box center [773, 629] width 14 height 14
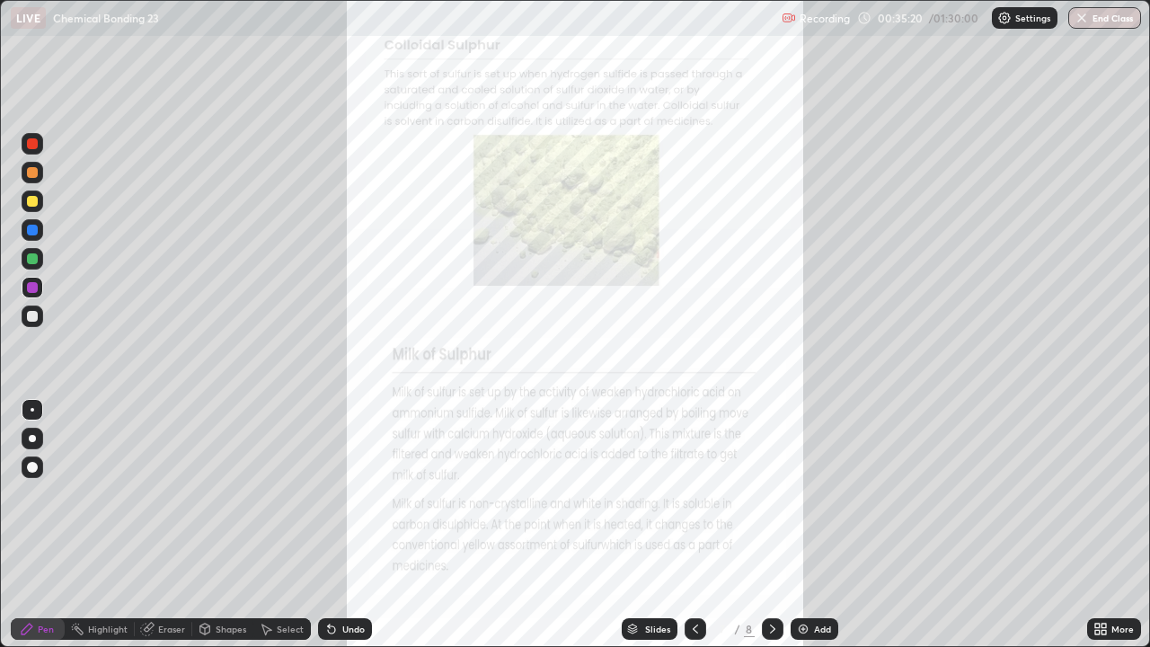
click at [1099, 494] on icon at bounding box center [1098, 626] width 4 height 4
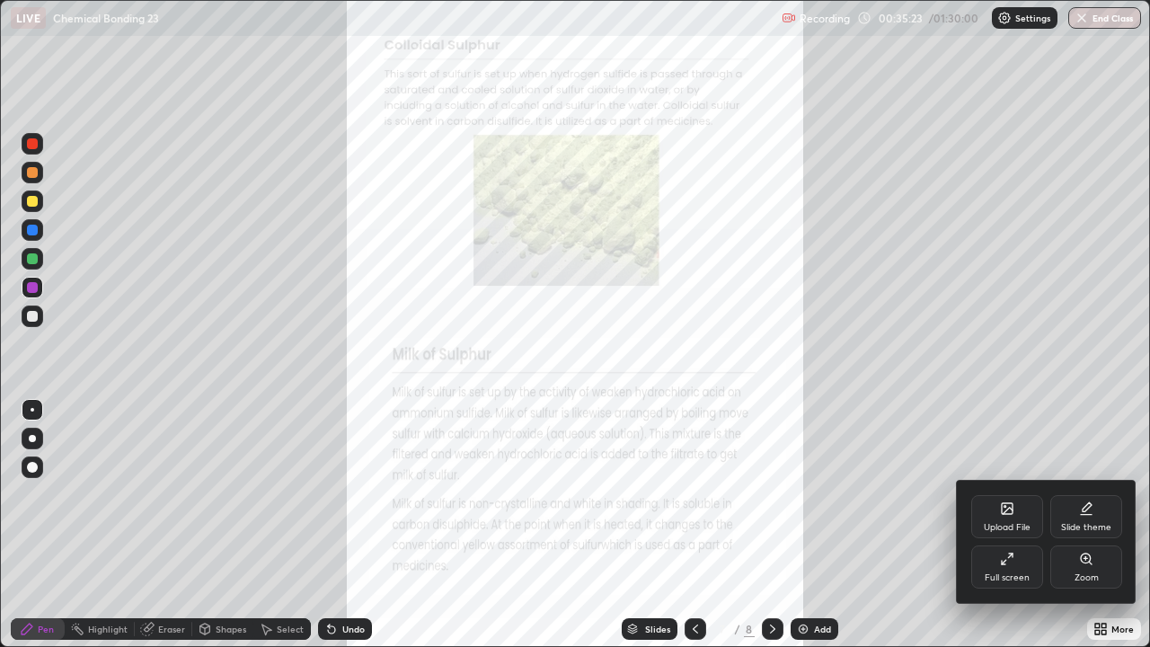
click at [1076, 494] on div "Zoom" at bounding box center [1087, 577] width 24 height 9
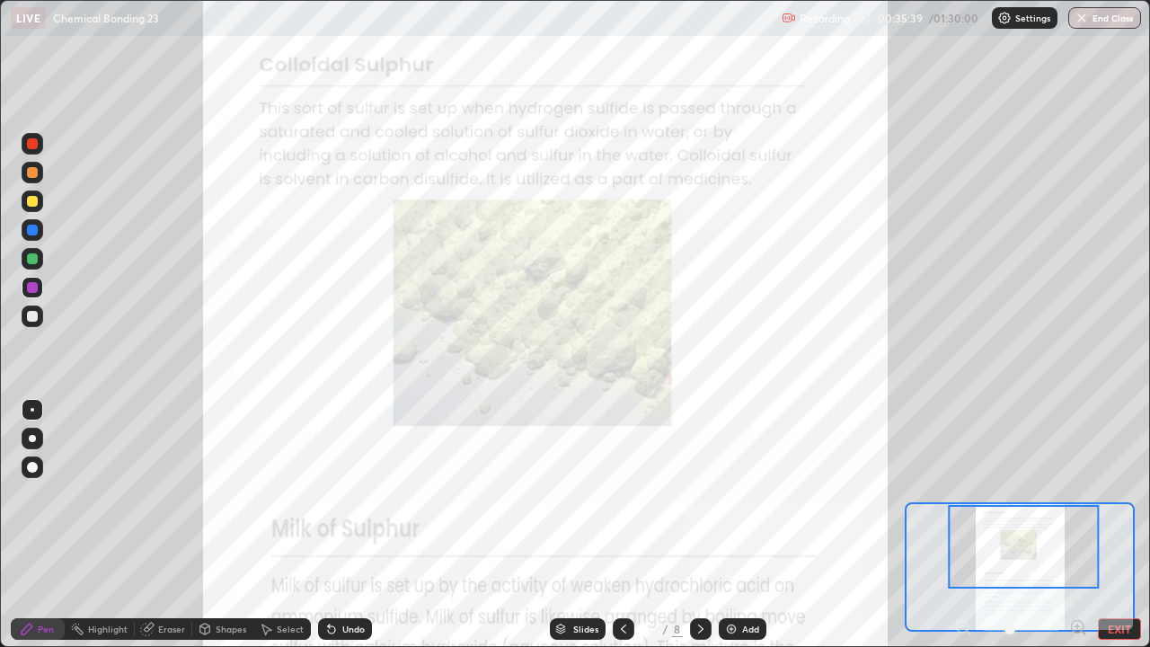
click at [34, 291] on div at bounding box center [32, 287] width 11 height 11
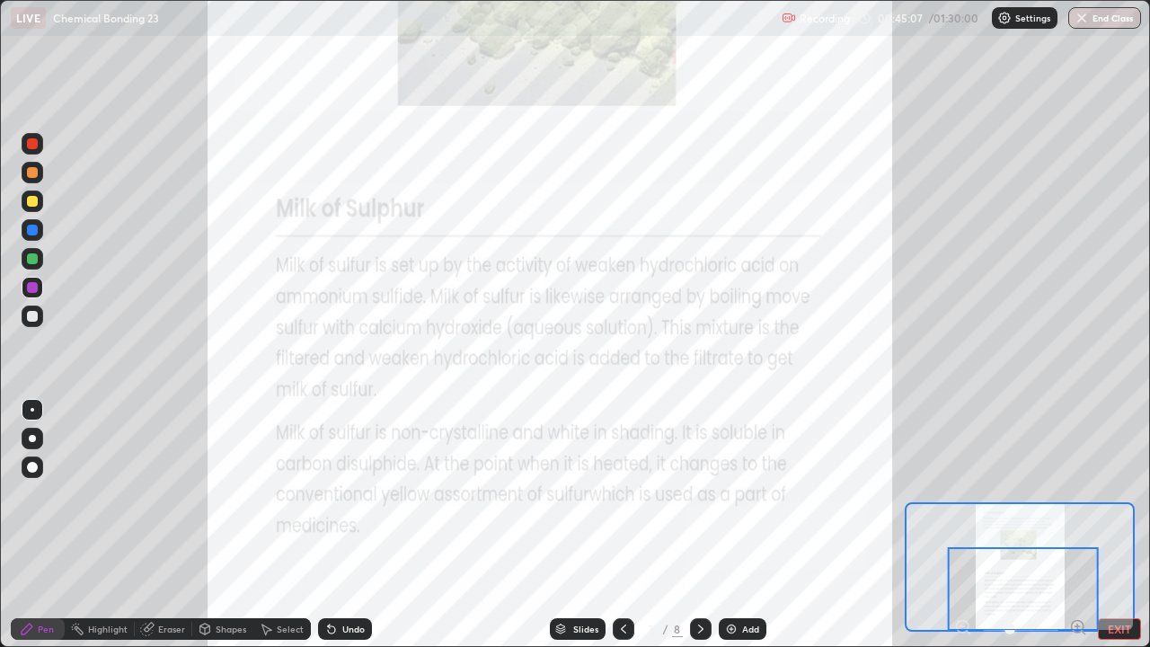
click at [1118, 494] on button "EXIT" at bounding box center [1119, 629] width 43 height 22
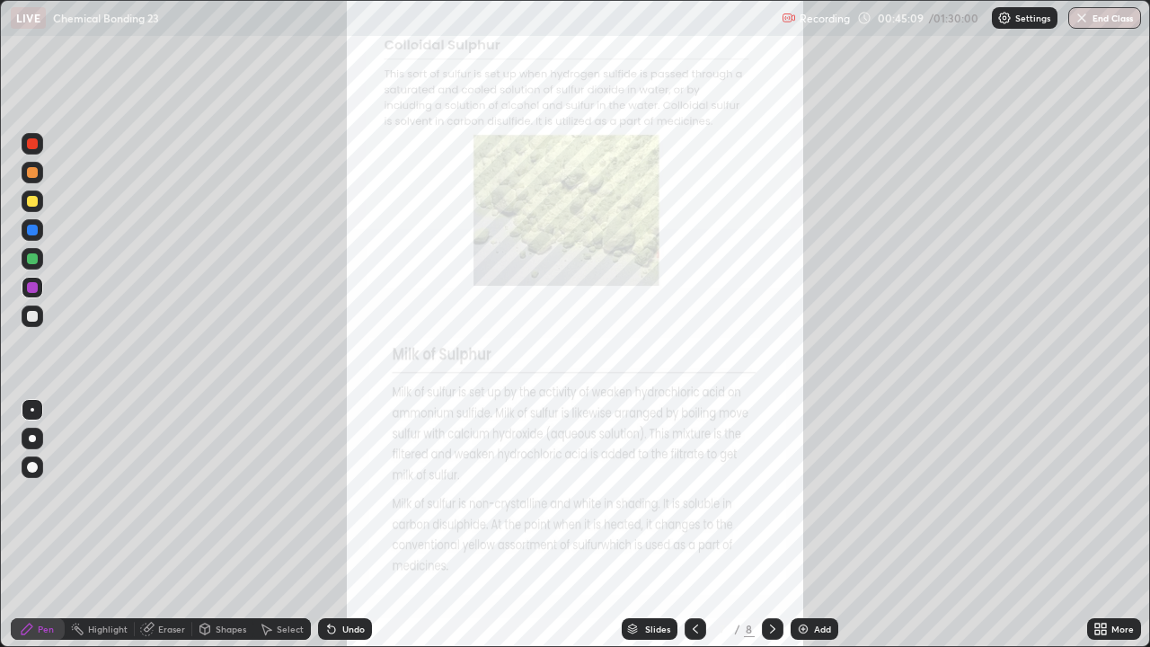
click at [772, 494] on icon at bounding box center [772, 629] width 5 height 9
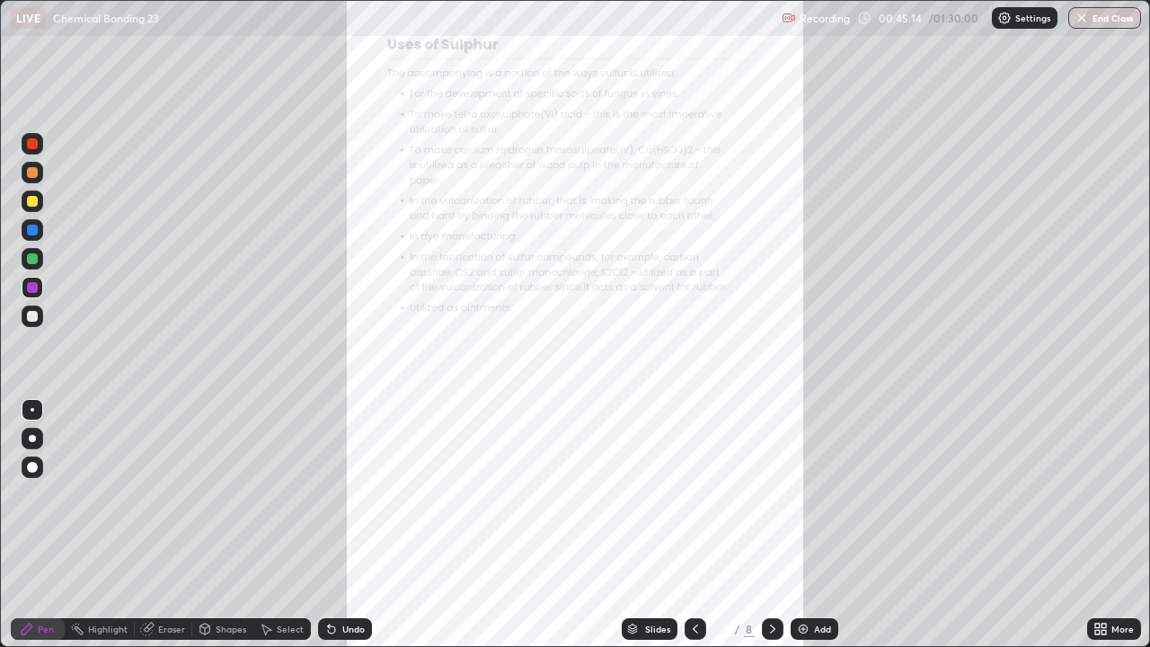
click at [1097, 494] on icon at bounding box center [1098, 626] width 4 height 4
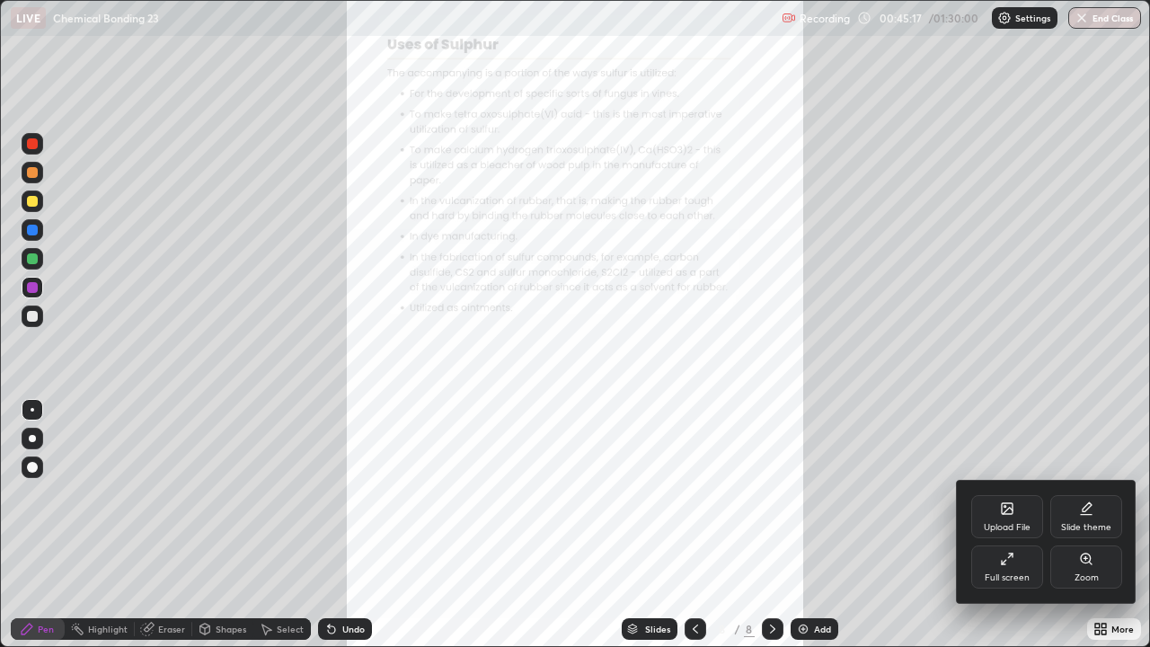
click at [1087, 494] on icon at bounding box center [1086, 559] width 10 height 10
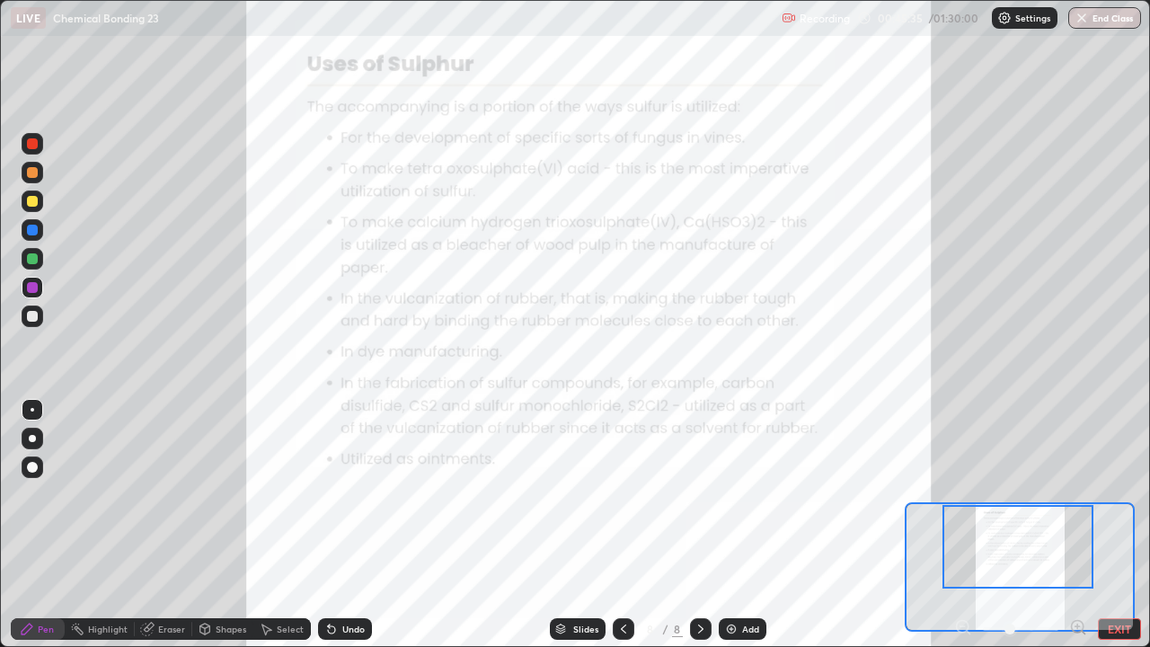
click at [34, 146] on div at bounding box center [32, 143] width 11 height 11
click at [1117, 494] on button "EXIT" at bounding box center [1119, 629] width 43 height 22
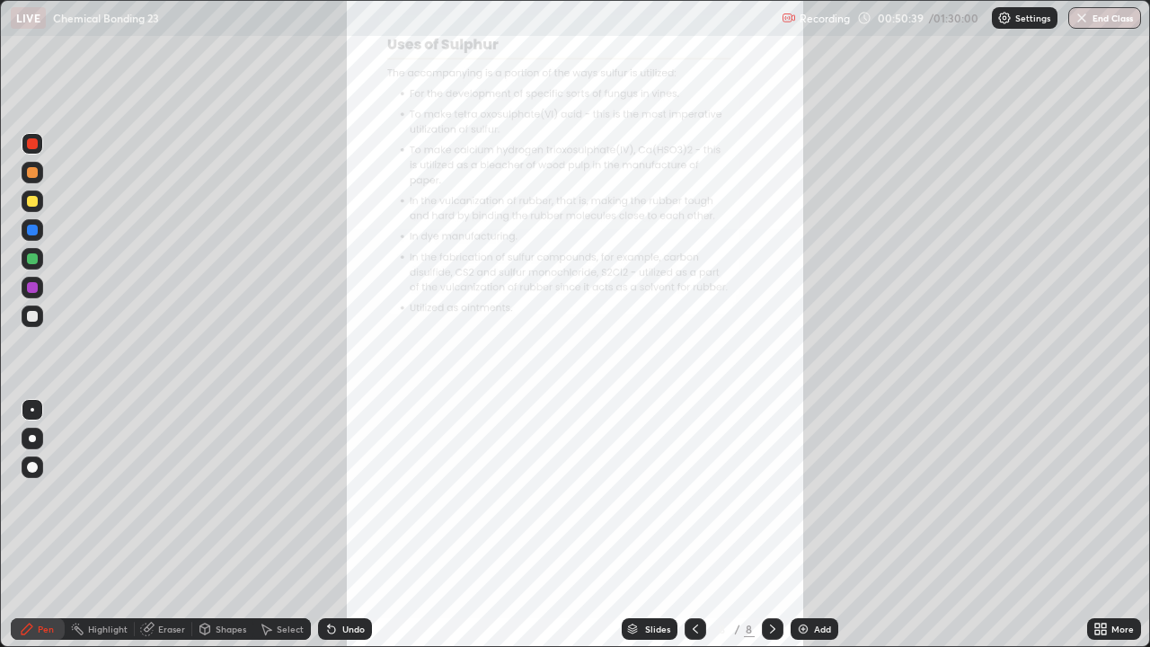
click at [804, 494] on img at bounding box center [803, 629] width 14 height 14
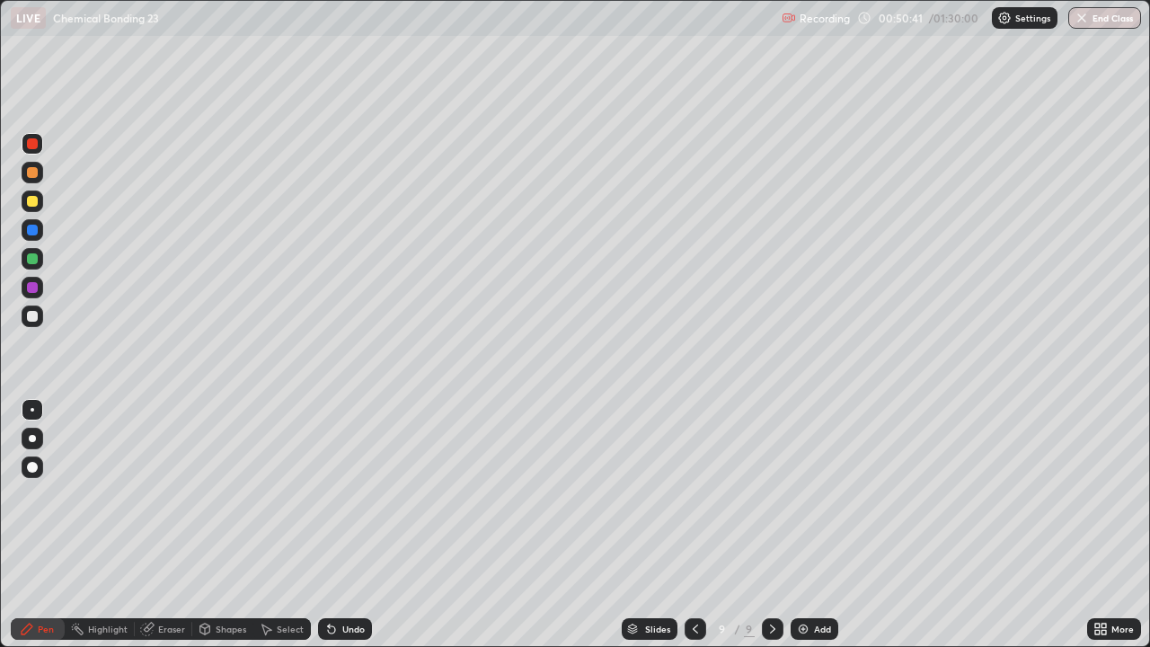
click at [1110, 494] on div "More" at bounding box center [1115, 629] width 54 height 22
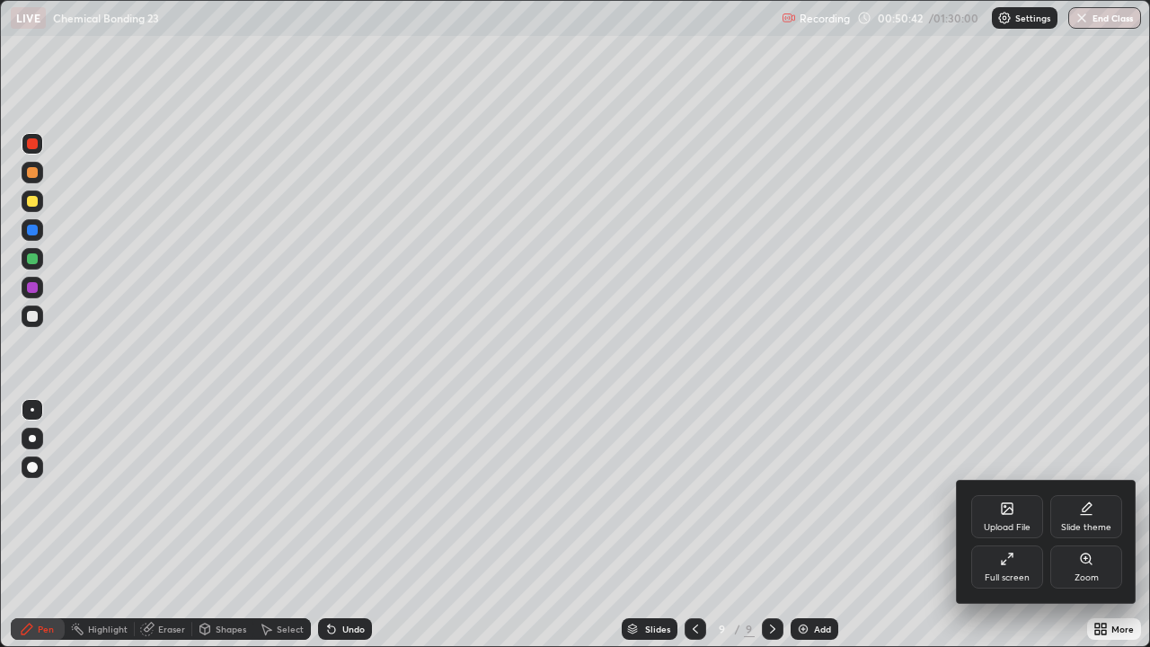
click at [1091, 494] on div "Slide theme" at bounding box center [1087, 516] width 72 height 43
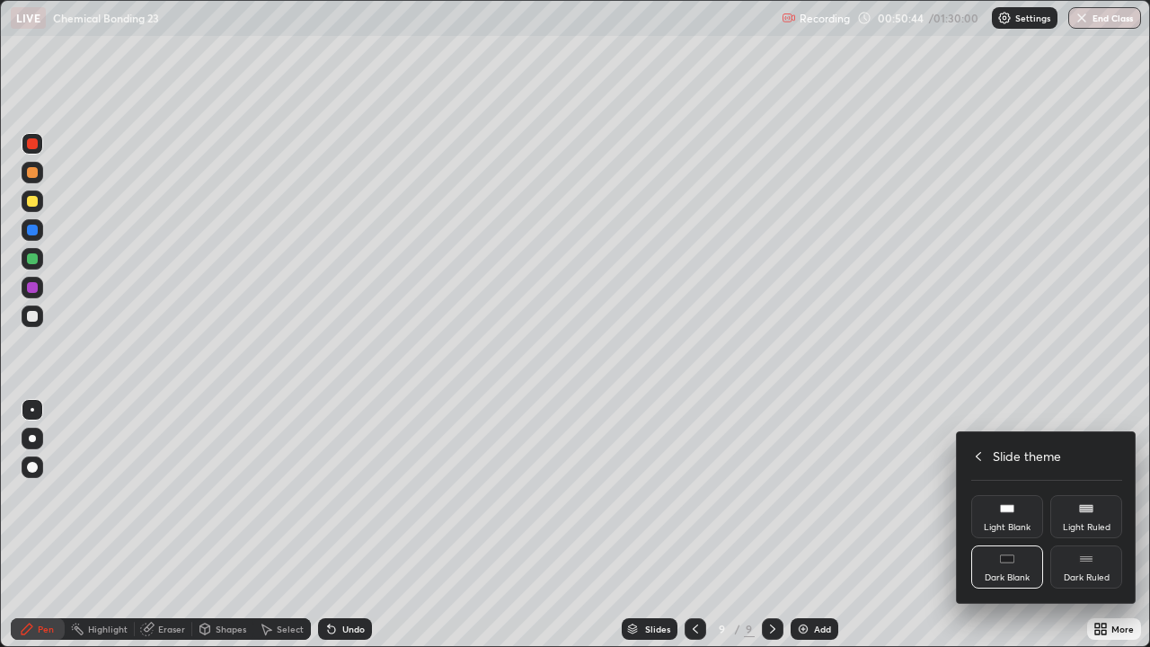
click at [1087, 494] on div "Dark Ruled" at bounding box center [1087, 567] width 72 height 43
click at [803, 494] on div at bounding box center [575, 323] width 1150 height 647
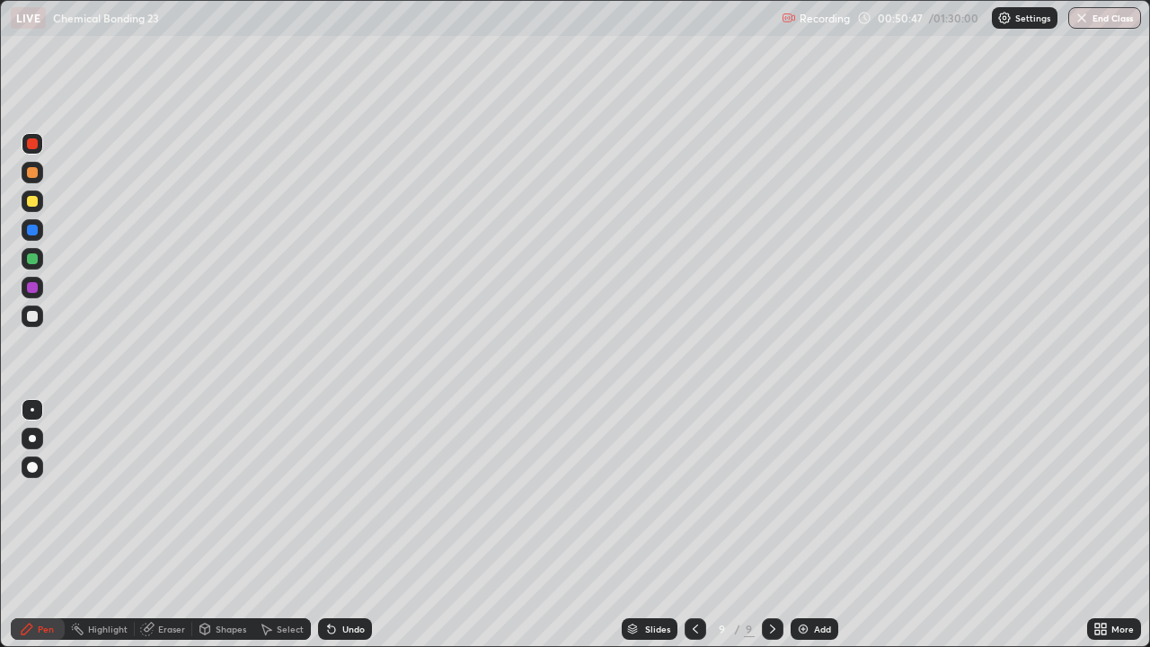
click at [801, 494] on img at bounding box center [803, 629] width 14 height 14
click at [33, 465] on div at bounding box center [32, 467] width 11 height 11
click at [32, 410] on div at bounding box center [33, 410] width 4 height 4
click at [796, 494] on img at bounding box center [803, 629] width 14 height 14
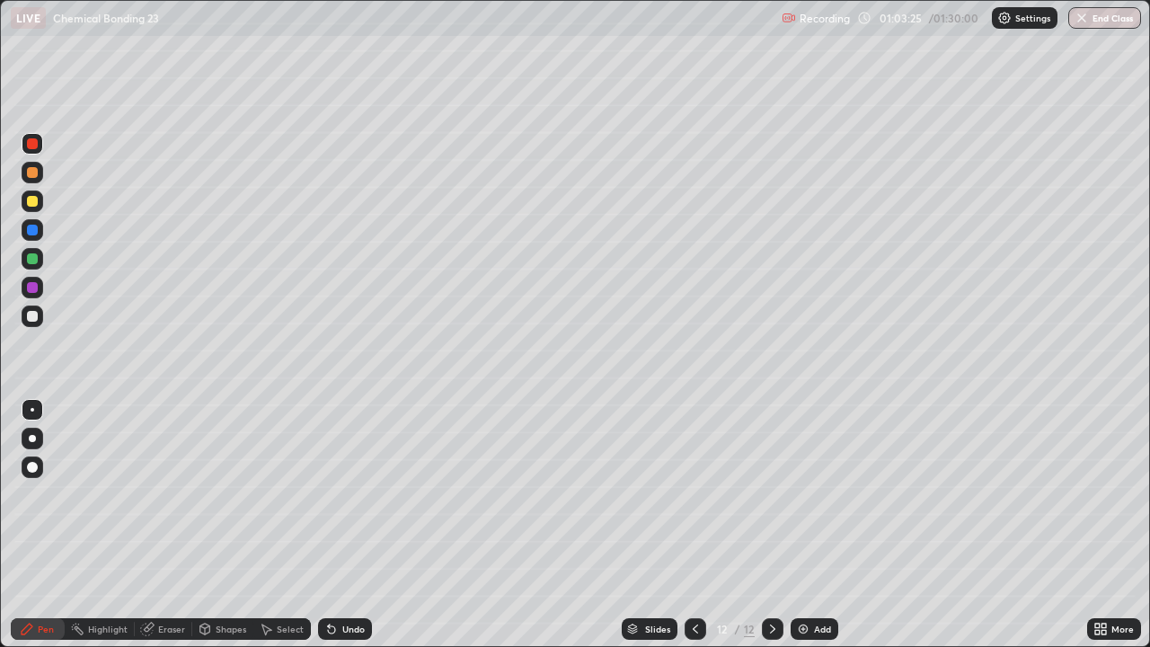
click at [801, 494] on img at bounding box center [803, 629] width 14 height 14
click at [32, 201] on div at bounding box center [32, 201] width 11 height 11
click at [168, 494] on div "Eraser" at bounding box center [171, 629] width 27 height 9
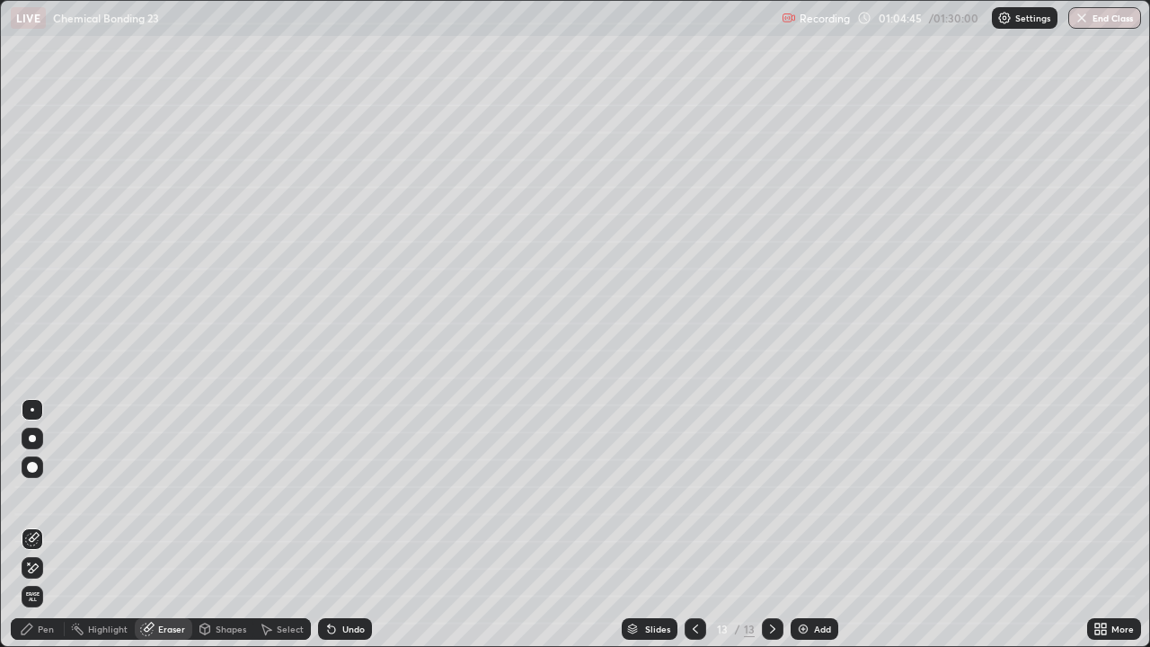
click at [46, 494] on div "Pen" at bounding box center [46, 629] width 16 height 9
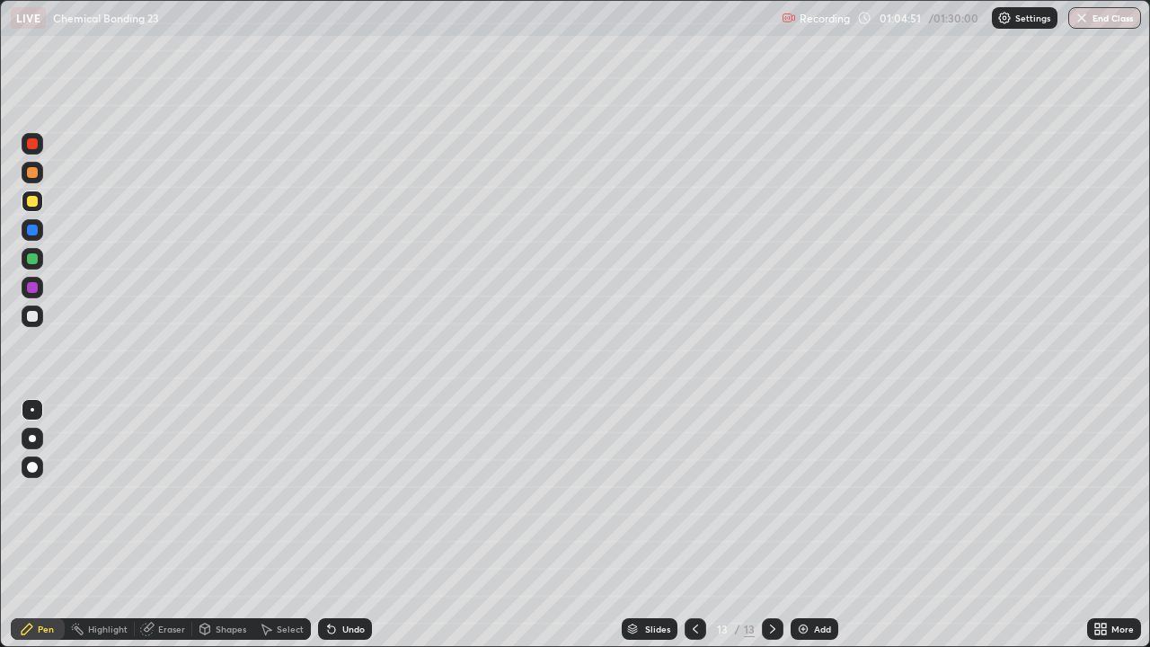
click at [164, 494] on div "Eraser" at bounding box center [171, 629] width 27 height 9
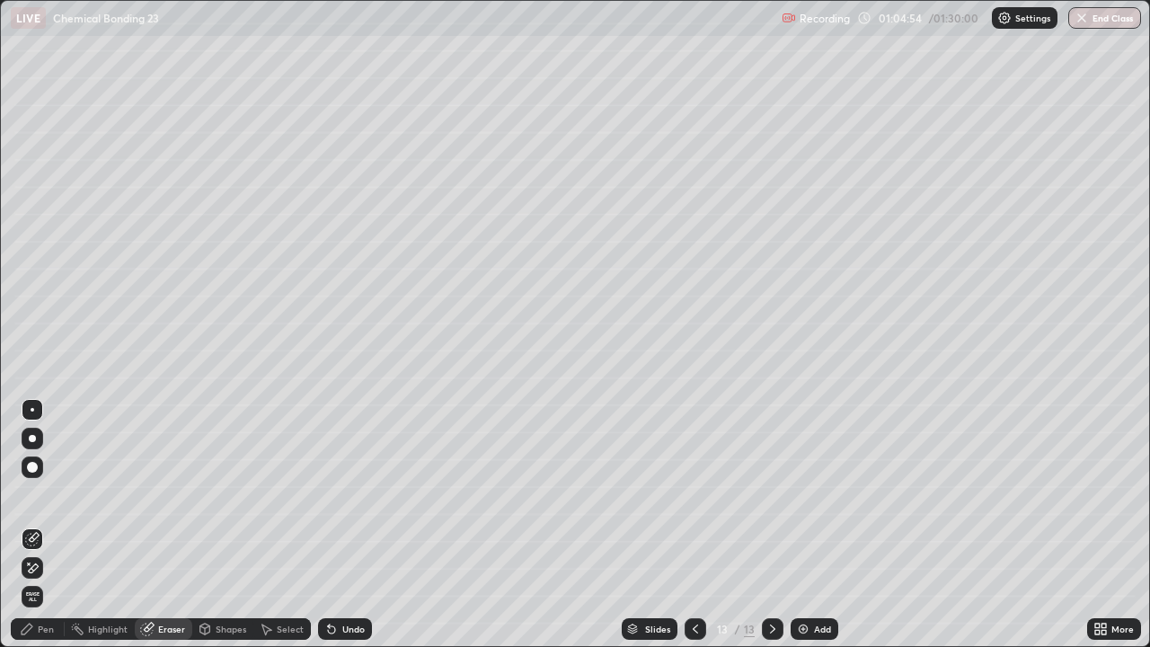
click at [45, 494] on div "Pen" at bounding box center [46, 629] width 16 height 9
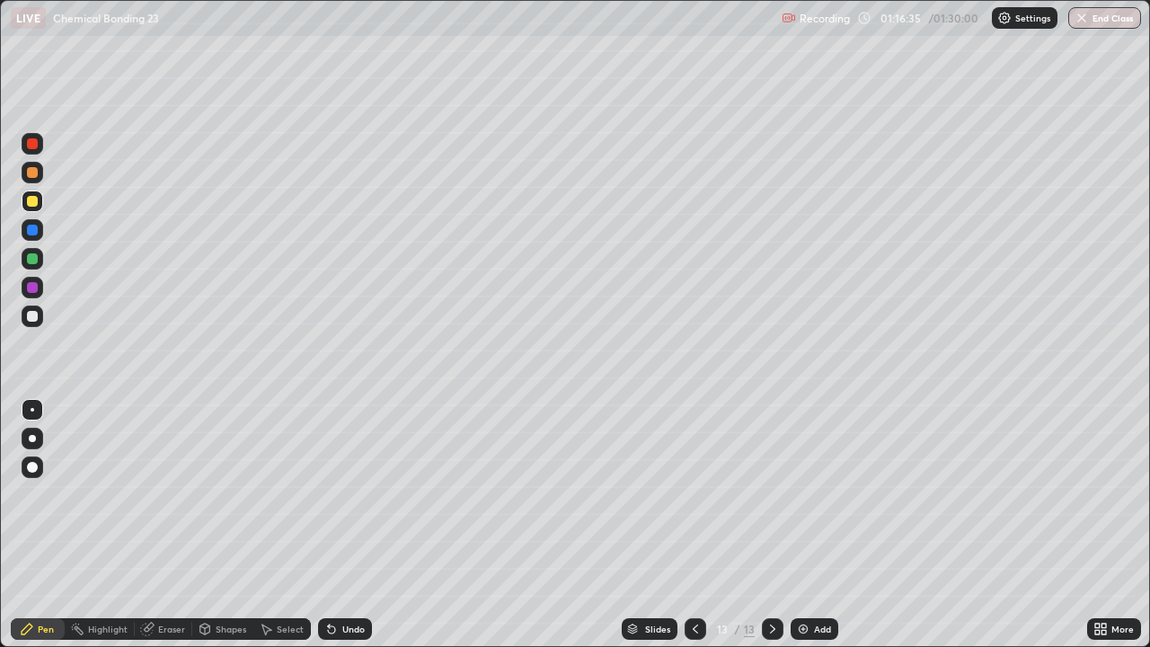
click at [801, 494] on img at bounding box center [803, 629] width 14 height 14
click at [169, 494] on div "Eraser" at bounding box center [171, 629] width 27 height 9
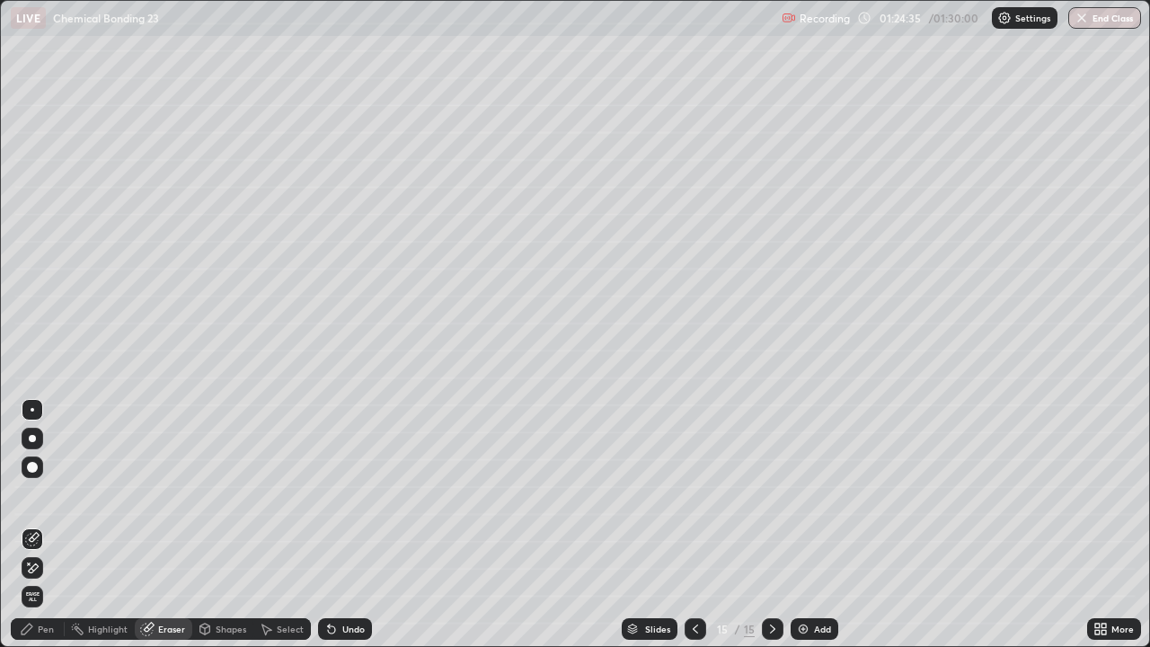
click at [49, 494] on div "Pen" at bounding box center [46, 629] width 16 height 9
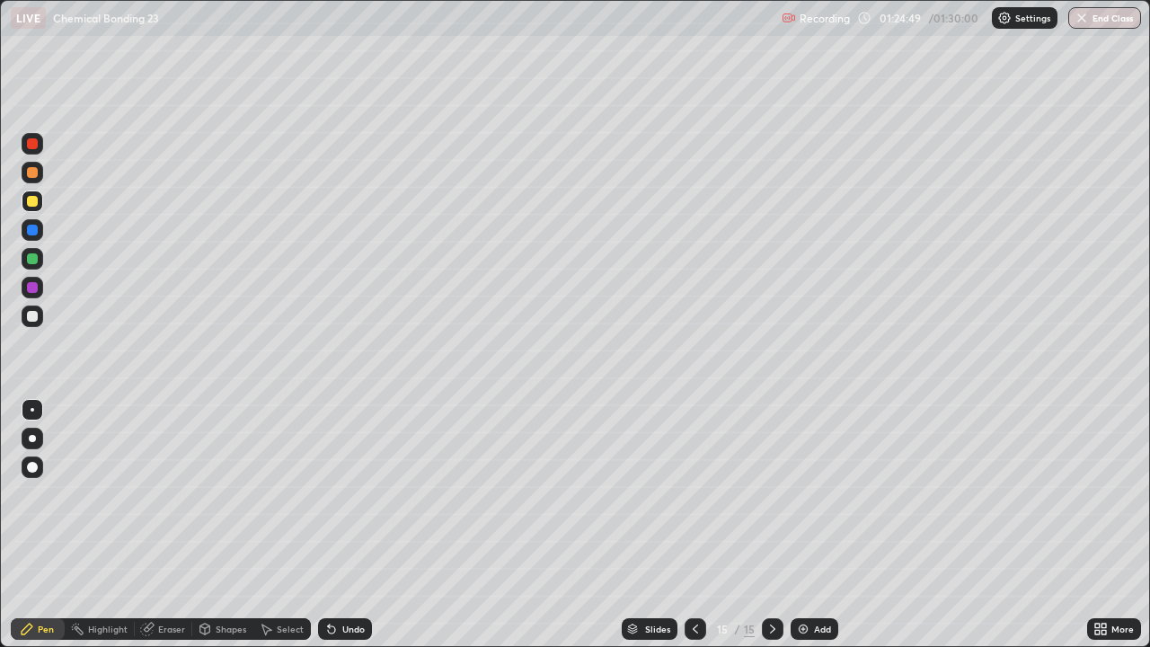
click at [32, 147] on div at bounding box center [32, 143] width 11 height 11
click at [1086, 23] on img "button" at bounding box center [1083, 18] width 14 height 14
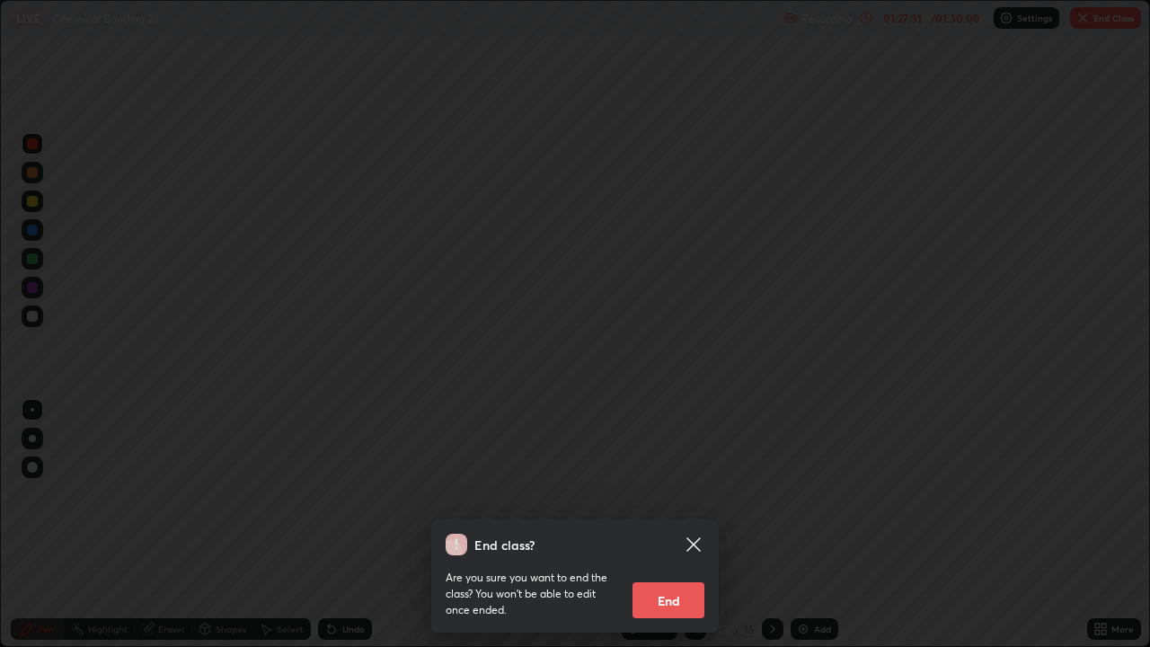
click at [684, 494] on button "End" at bounding box center [669, 600] width 72 height 36
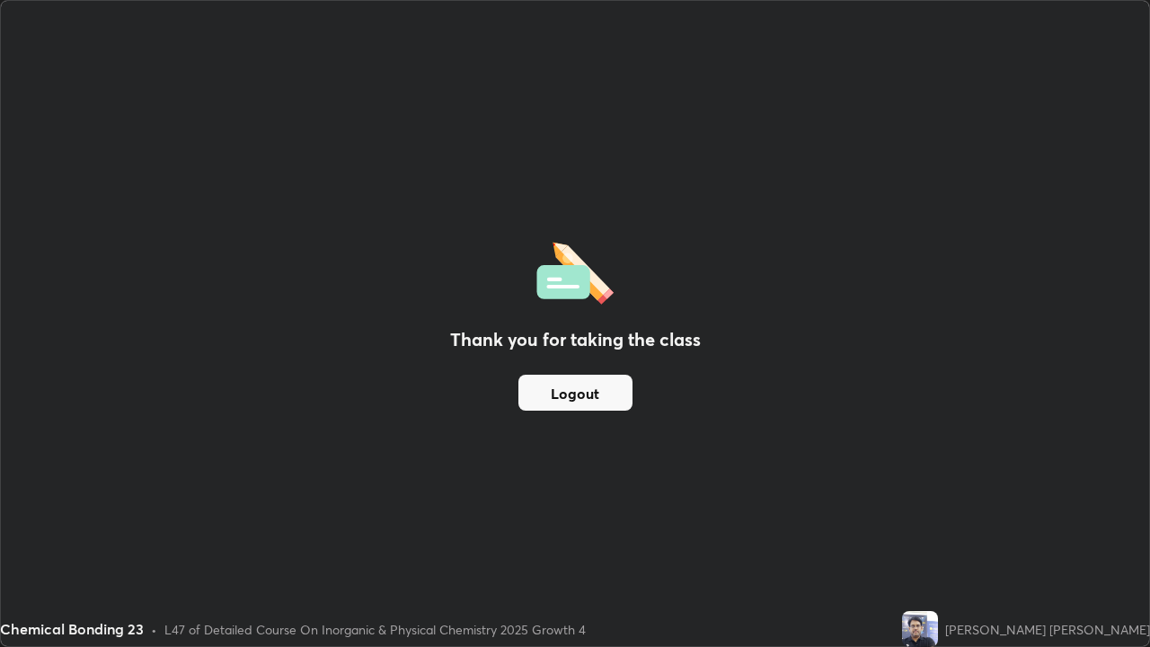
click at [615, 397] on button "Logout" at bounding box center [576, 393] width 114 height 36
click at [611, 400] on button "Logout" at bounding box center [576, 393] width 114 height 36
click at [608, 395] on button "Logout" at bounding box center [576, 393] width 114 height 36
click at [608, 394] on button "Logout" at bounding box center [576, 393] width 114 height 36
click at [605, 395] on button "Logout" at bounding box center [576, 393] width 114 height 36
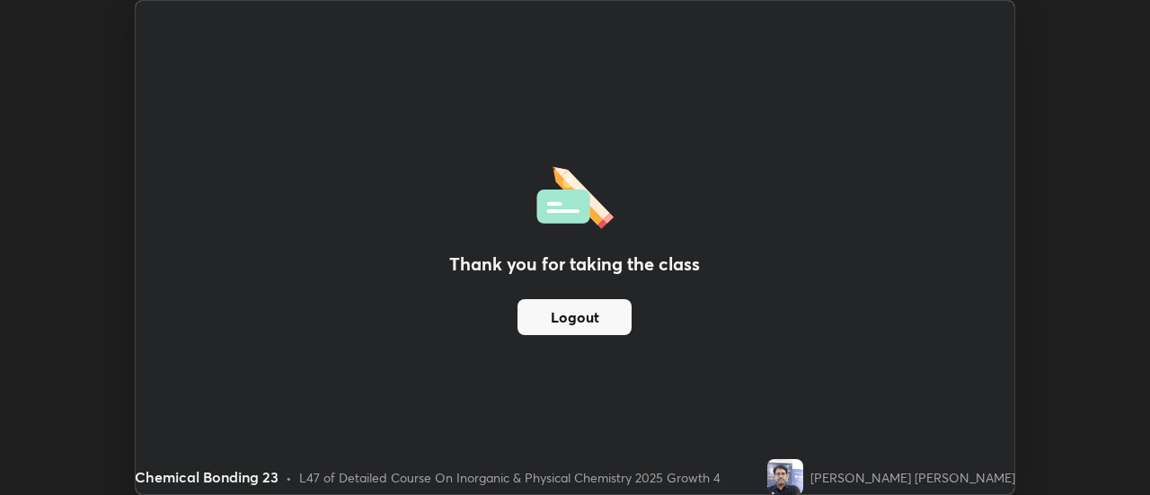
scroll to position [89382, 88726]
